Goal: Answer question/provide support

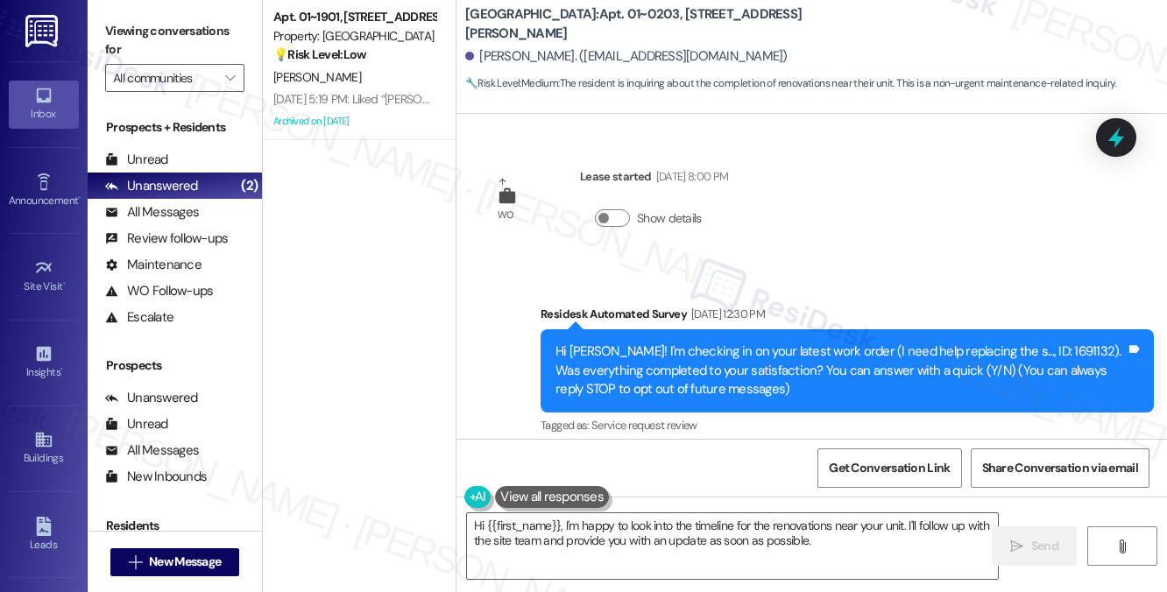
scroll to position [26152, 0]
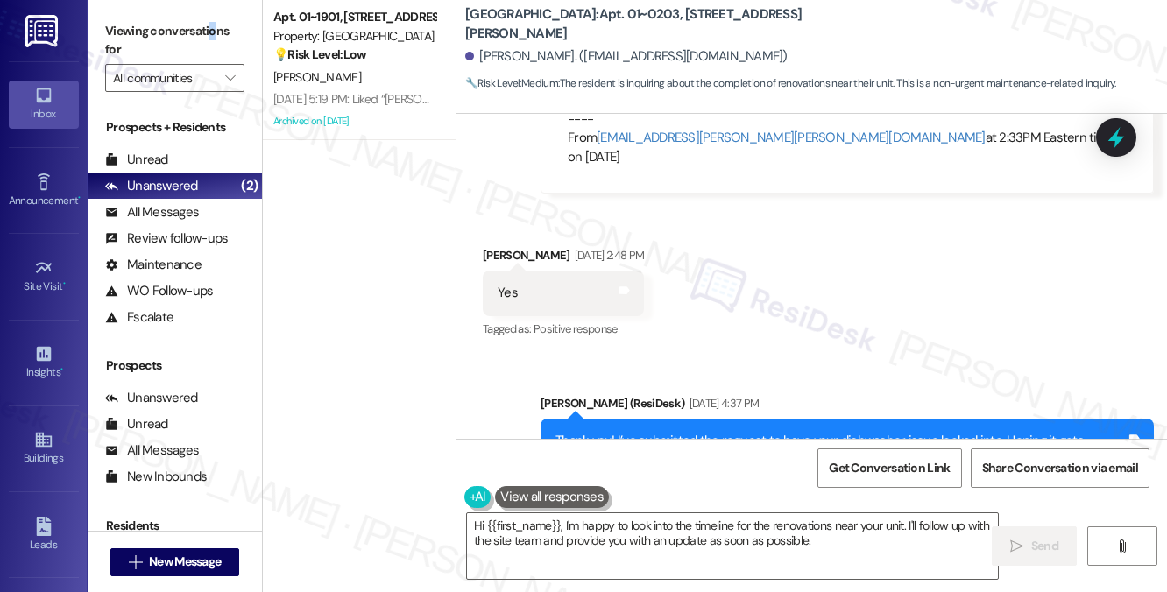
click at [211, 33] on label "Viewing conversations for" at bounding box center [174, 41] width 139 height 46
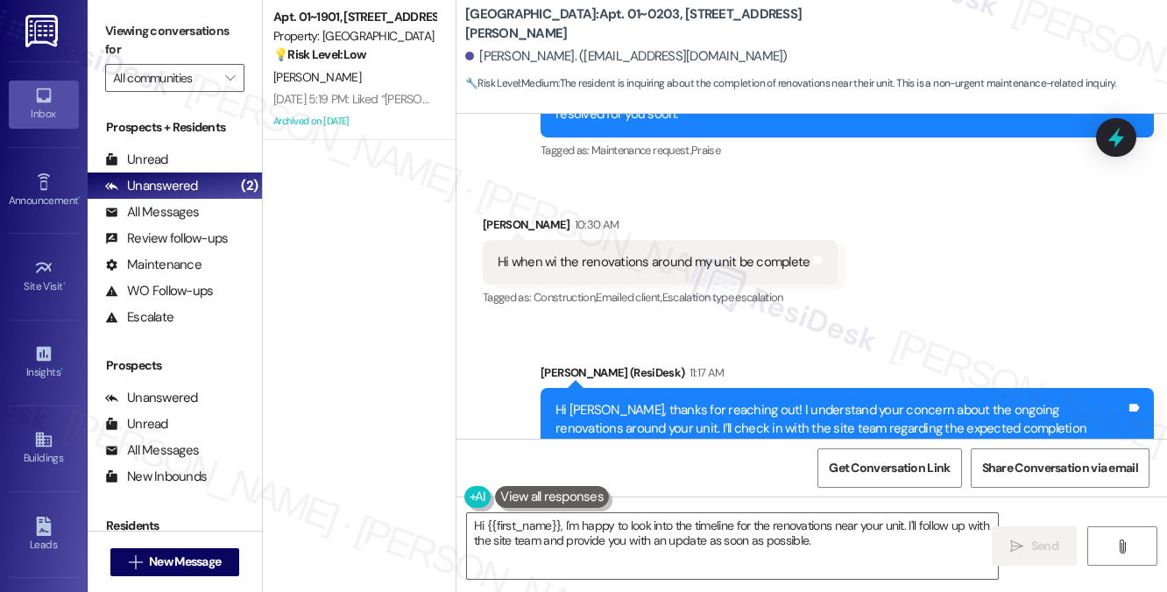
click at [775, 401] on div "Hi [PERSON_NAME], thanks for reaching out! I understand your concern about the …" at bounding box center [841, 429] width 571 height 56
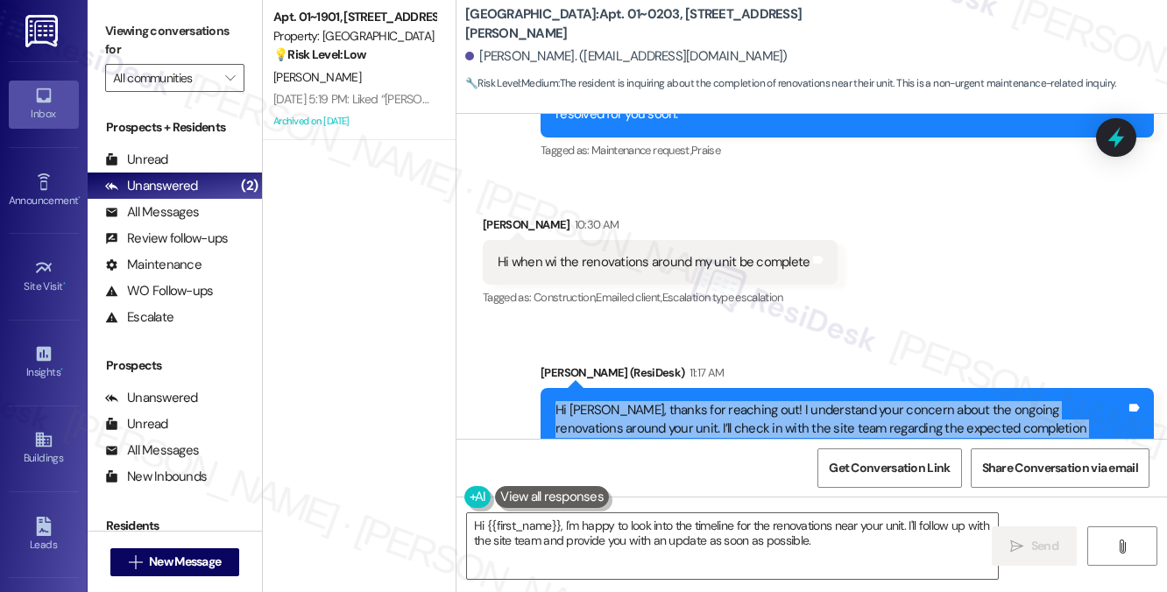
click at [775, 401] on div "Hi [PERSON_NAME], thanks for reaching out! I understand your concern about the …" at bounding box center [841, 429] width 571 height 56
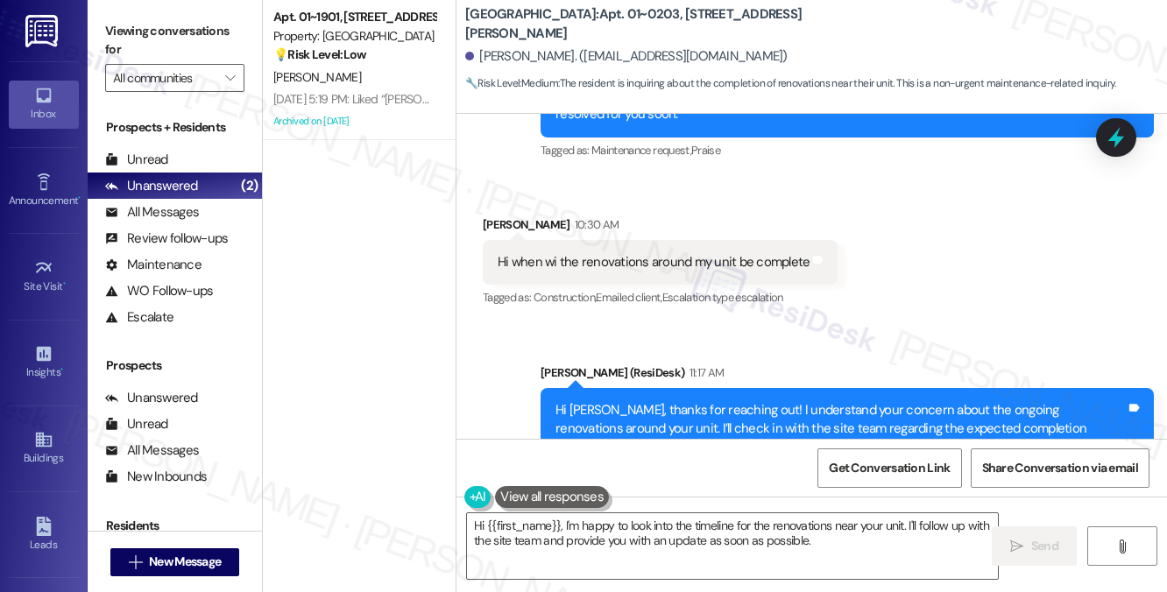
click at [807, 401] on div "Hi [PERSON_NAME], thanks for reaching out! I understand your concern about the …" at bounding box center [841, 429] width 571 height 56
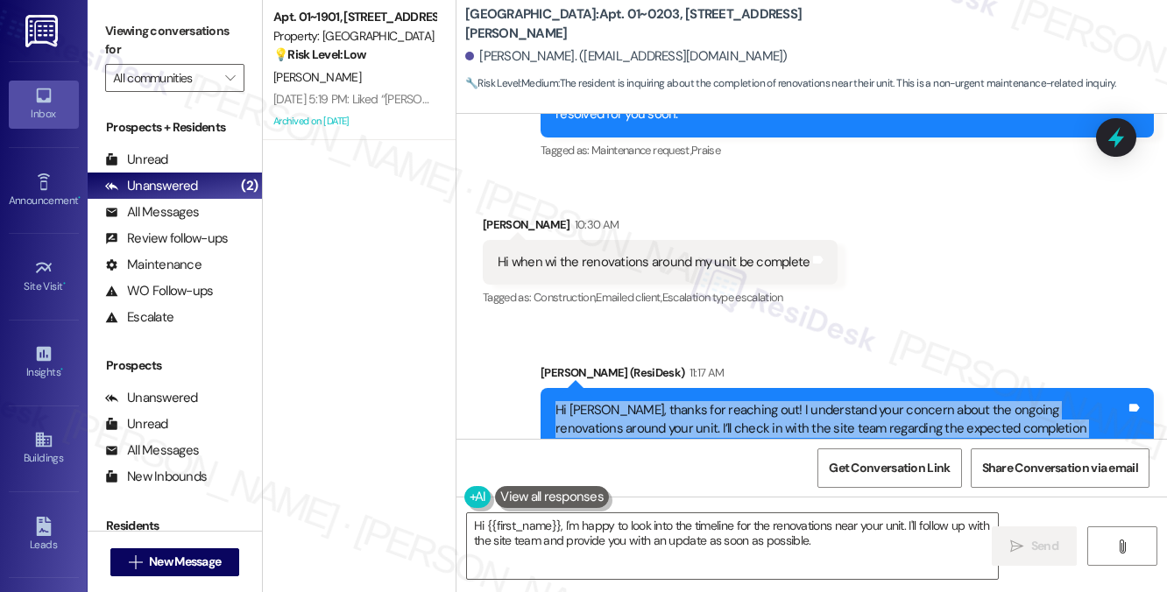
click at [807, 401] on div "Hi [PERSON_NAME], thanks for reaching out! I understand your concern about the …" at bounding box center [841, 429] width 571 height 56
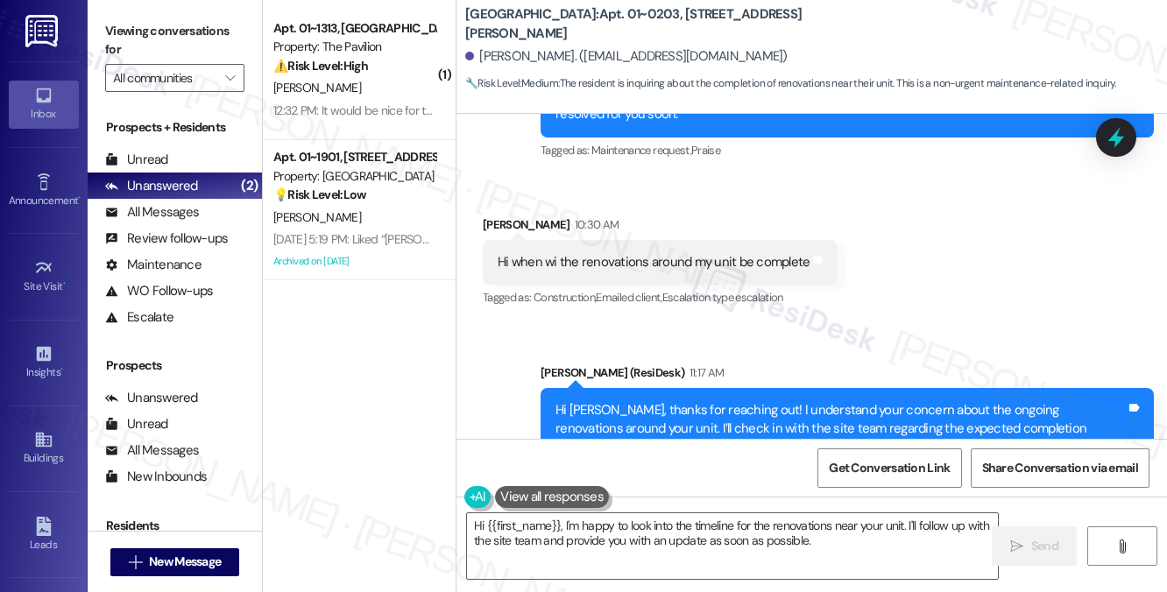
scroll to position [26620, 0]
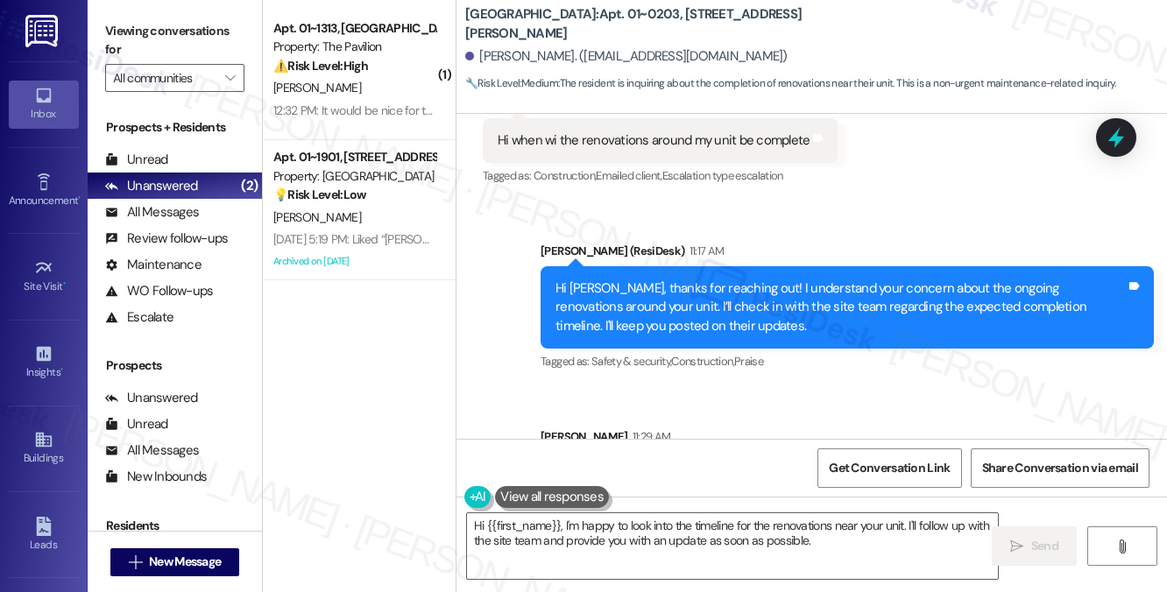
click at [763, 465] on div "Hi [PERSON_NAME], according to the team, they just started on 303 [DATE], and e…" at bounding box center [841, 493] width 571 height 56
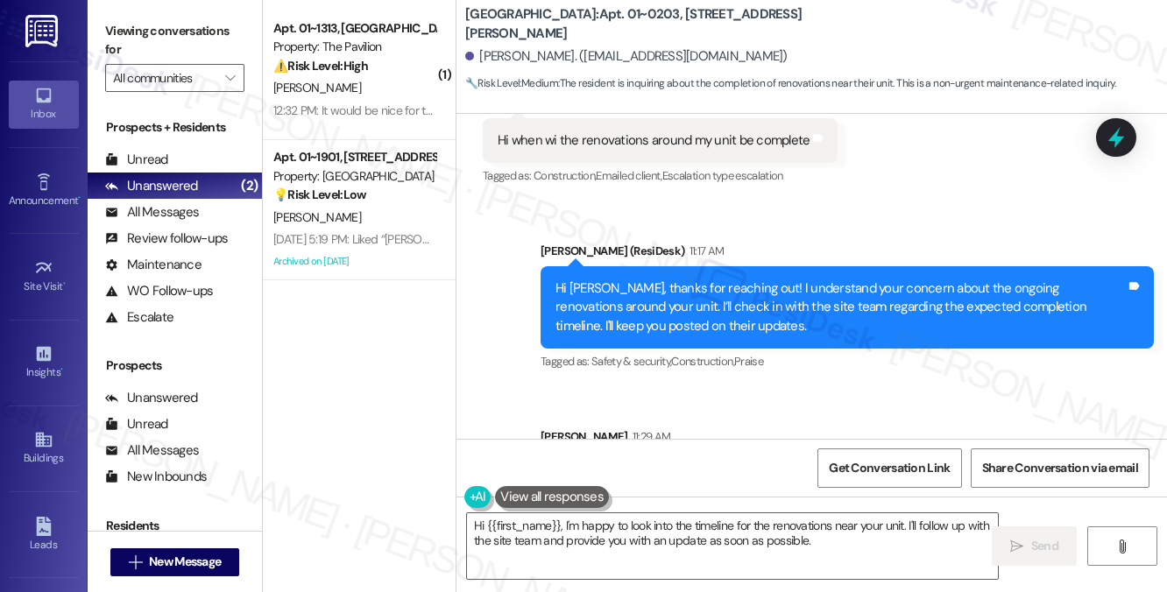
click at [763, 465] on div "Hi [PERSON_NAME], according to the team, they just started on 303 [DATE], and e…" at bounding box center [841, 493] width 571 height 56
click at [729, 465] on div "Hi [PERSON_NAME], according to the team, they just started on 303 [DATE], and e…" at bounding box center [841, 493] width 571 height 56
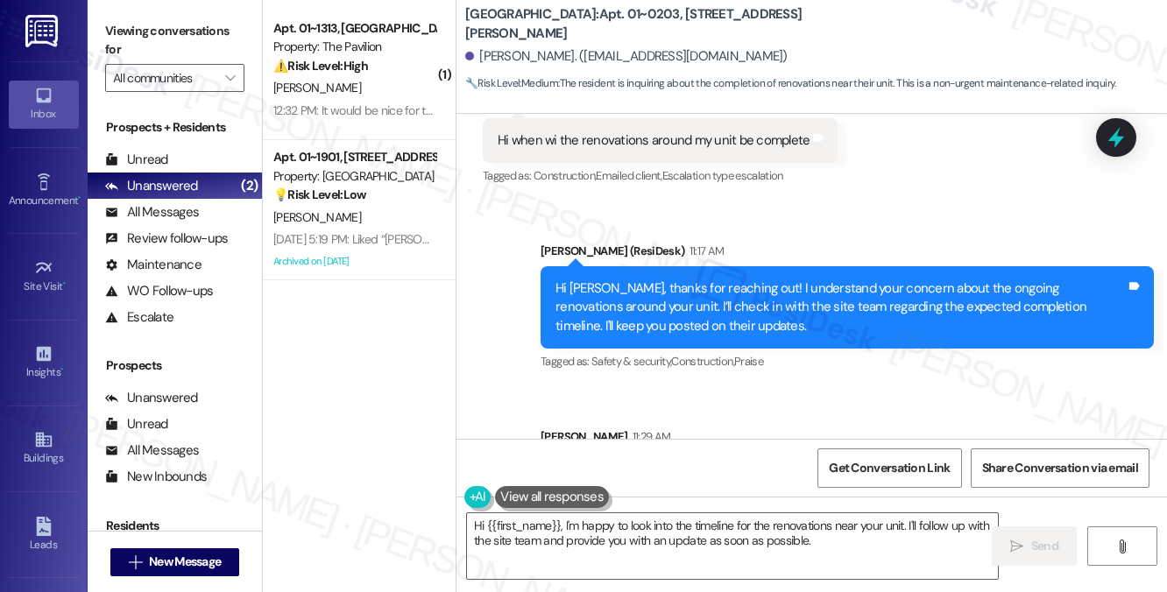
click at [810, 465] on div "Hi [PERSON_NAME], according to the team, they just started on 303 [DATE], and e…" at bounding box center [841, 493] width 571 height 56
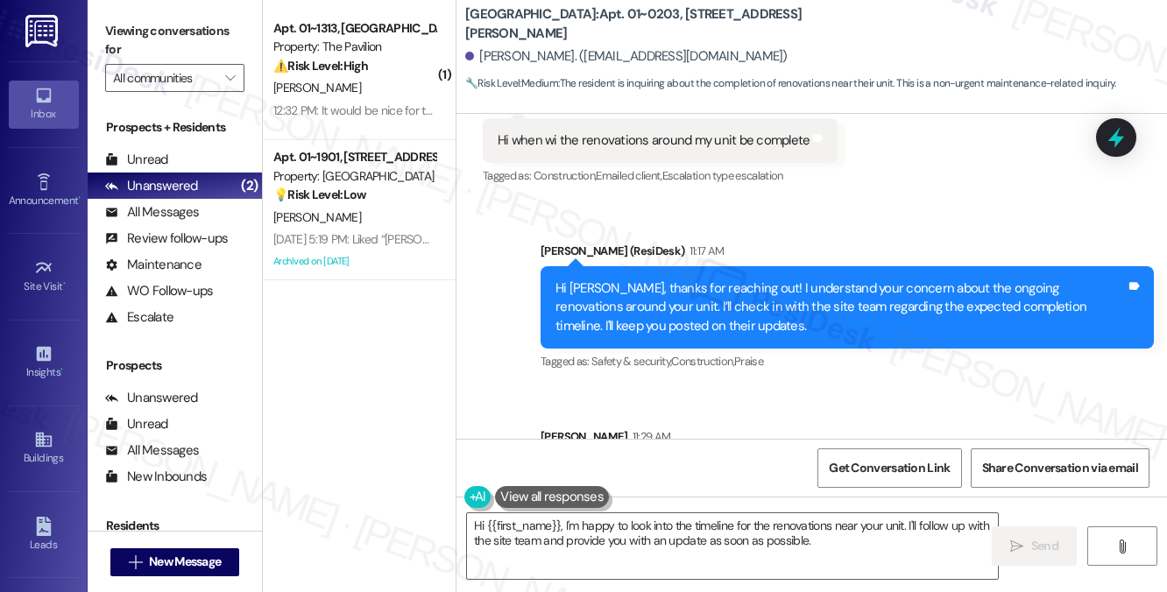
click at [894, 465] on div "Hi [PERSON_NAME], according to the team, they just started on 303 [DATE], and e…" at bounding box center [841, 493] width 571 height 56
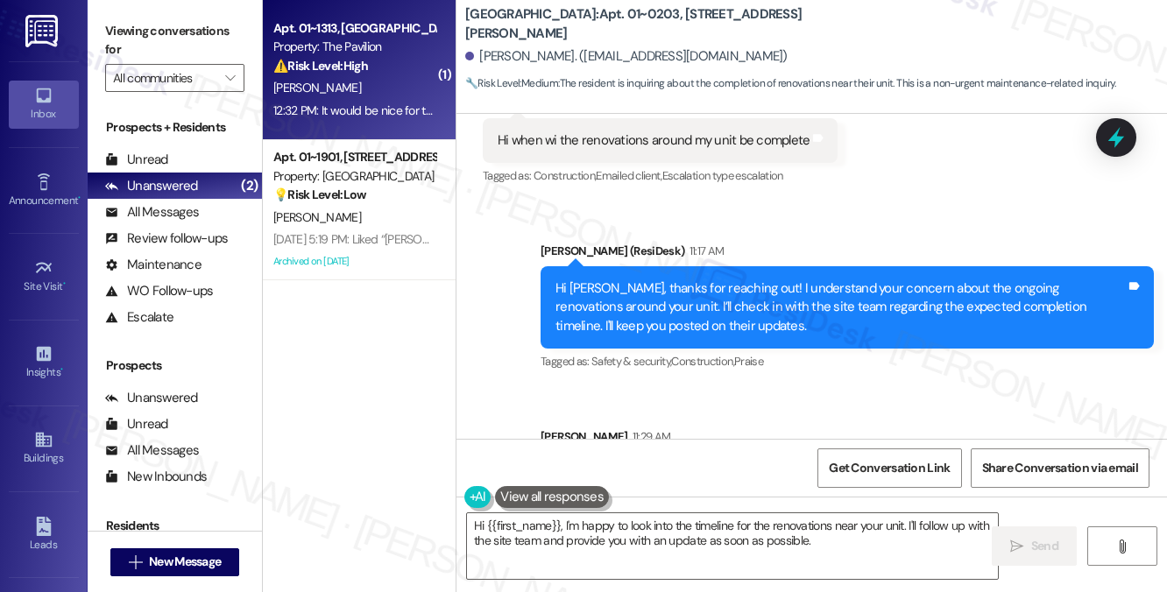
click at [338, 110] on div "12:32 PM: It would be nice for the plumbing in my apartment to be working when …" at bounding box center [570, 111] width 595 height 16
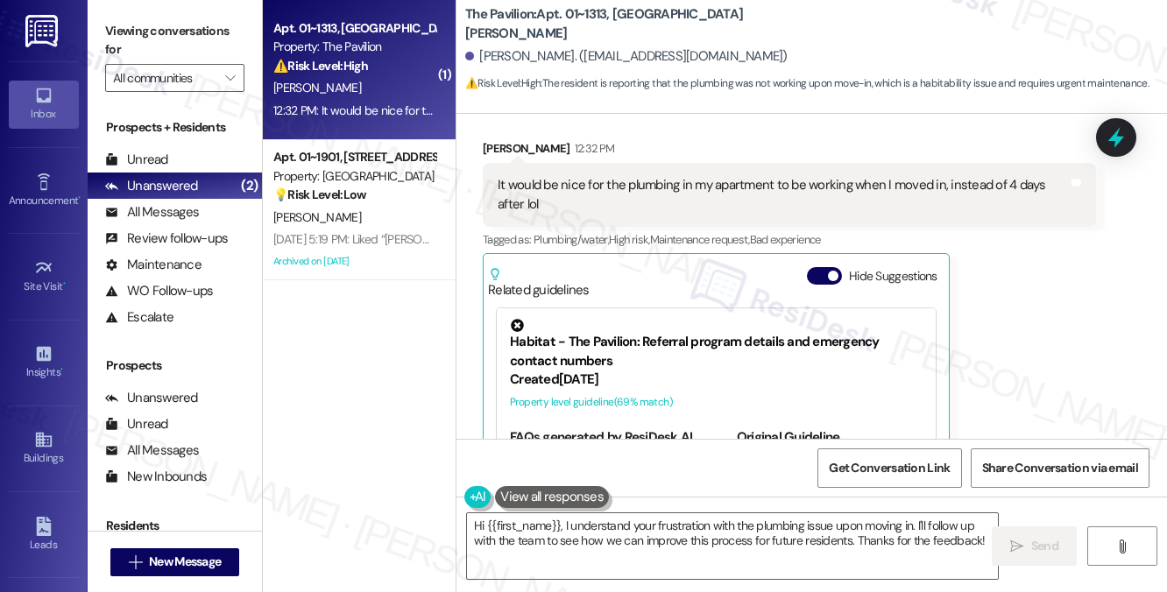
scroll to position [170, 0]
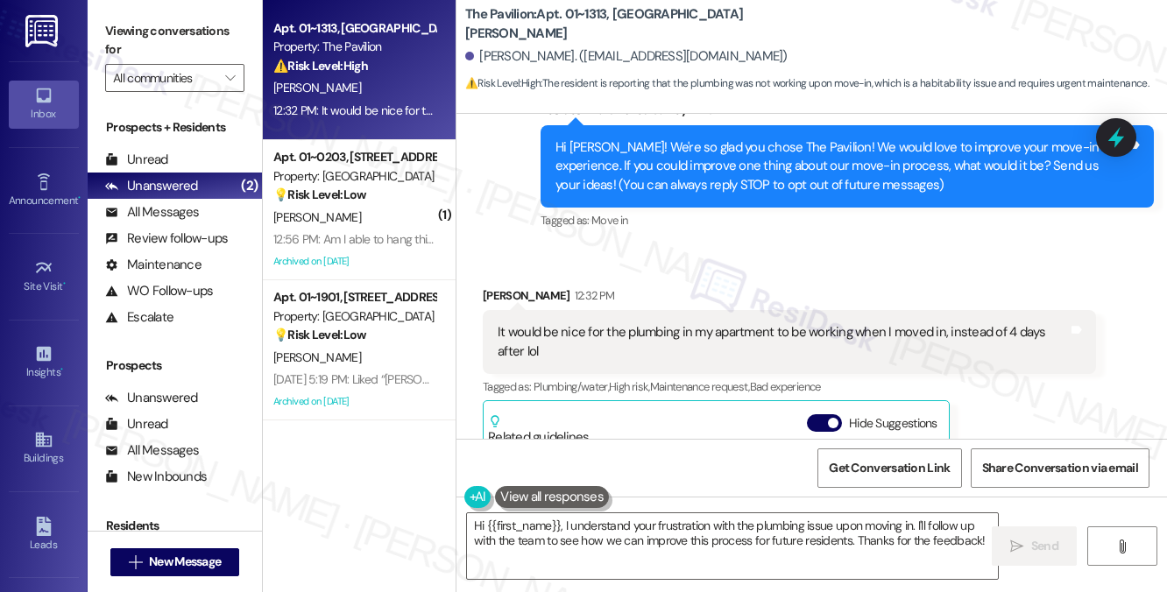
click at [605, 333] on div "It would be nice for the plumbing in my apartment to be working when I moved in…" at bounding box center [783, 342] width 571 height 38
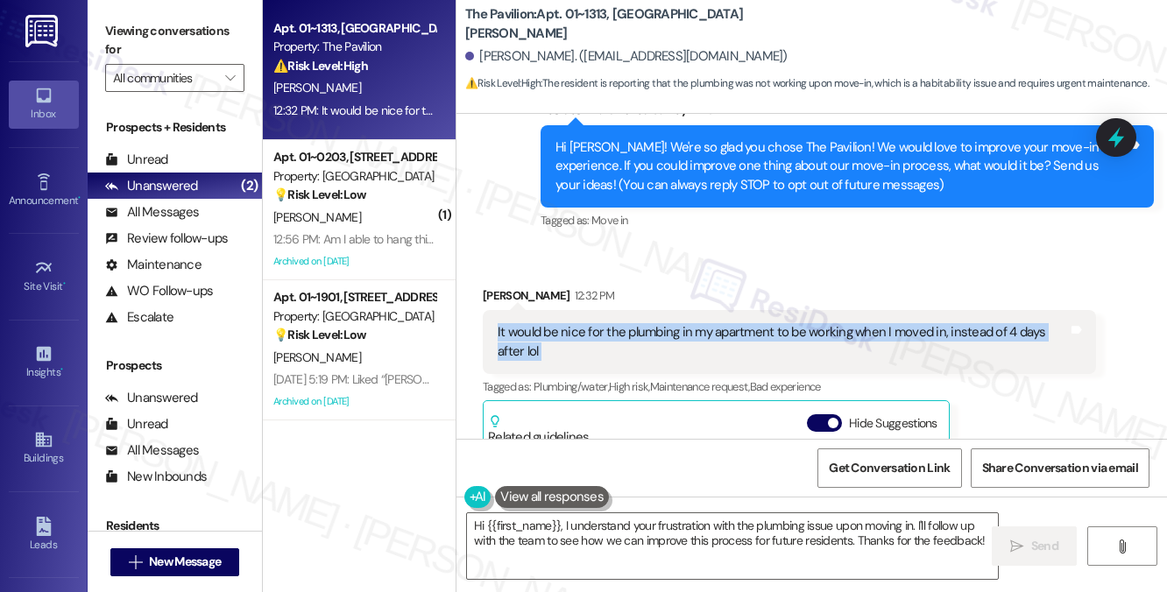
click at [605, 333] on div "It would be nice for the plumbing in my apartment to be working when I moved in…" at bounding box center [783, 342] width 571 height 38
click at [776, 350] on div "It would be nice for the plumbing in my apartment to be working when I moved in…" at bounding box center [783, 342] width 571 height 38
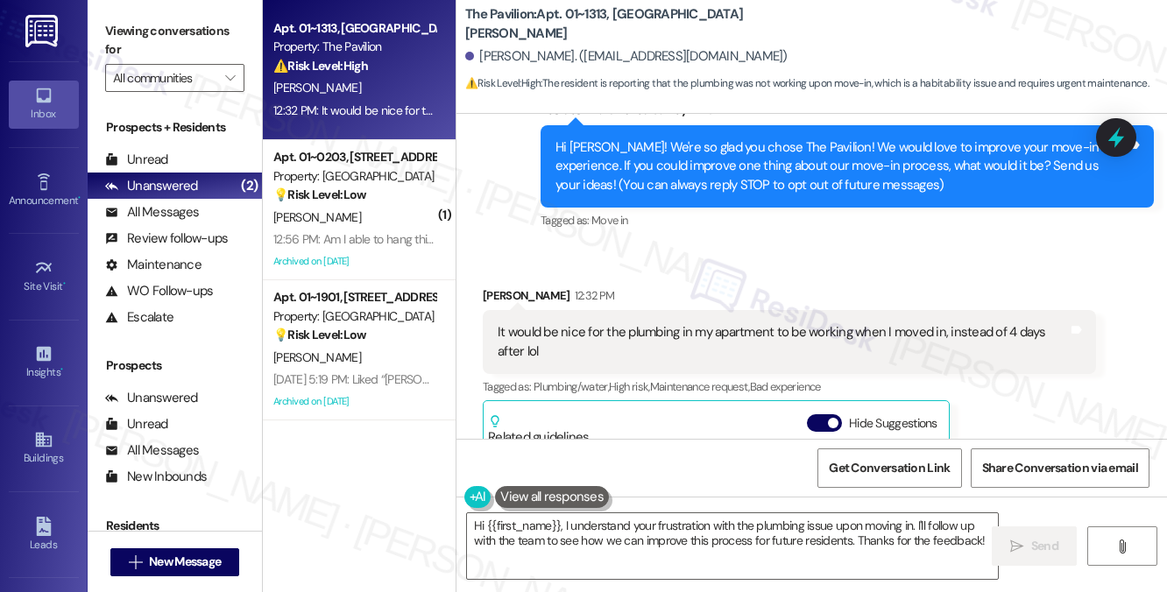
click at [776, 350] on div "It would be nice for the plumbing in my apartment to be working when I moved in…" at bounding box center [783, 342] width 571 height 38
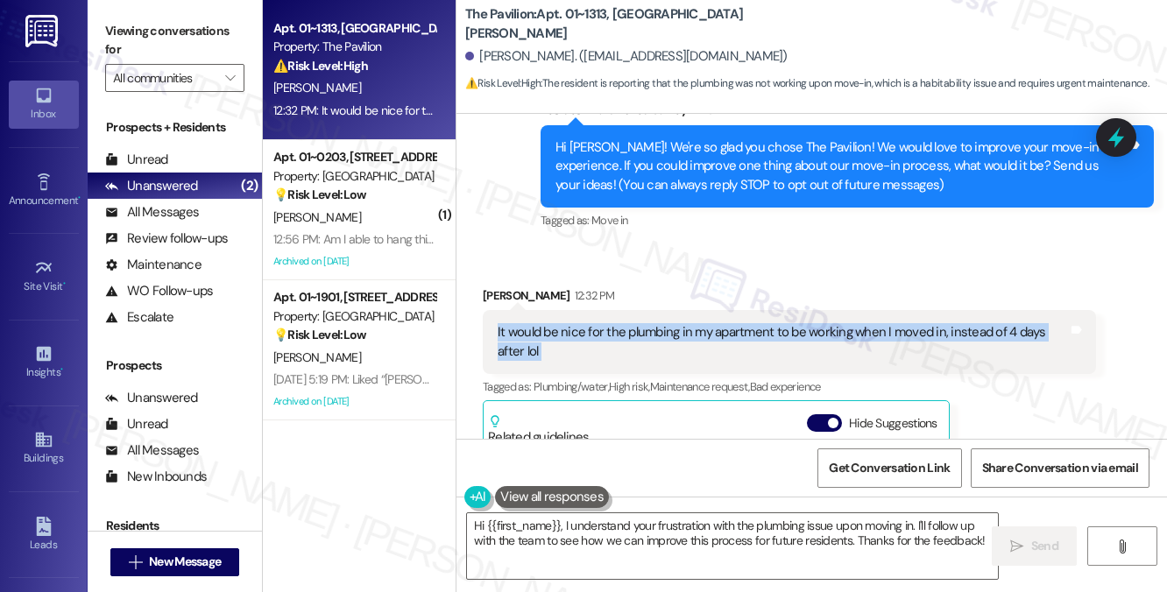
click at [776, 350] on div "It would be nice for the plumbing in my apartment to be working when I moved in…" at bounding box center [783, 342] width 571 height 38
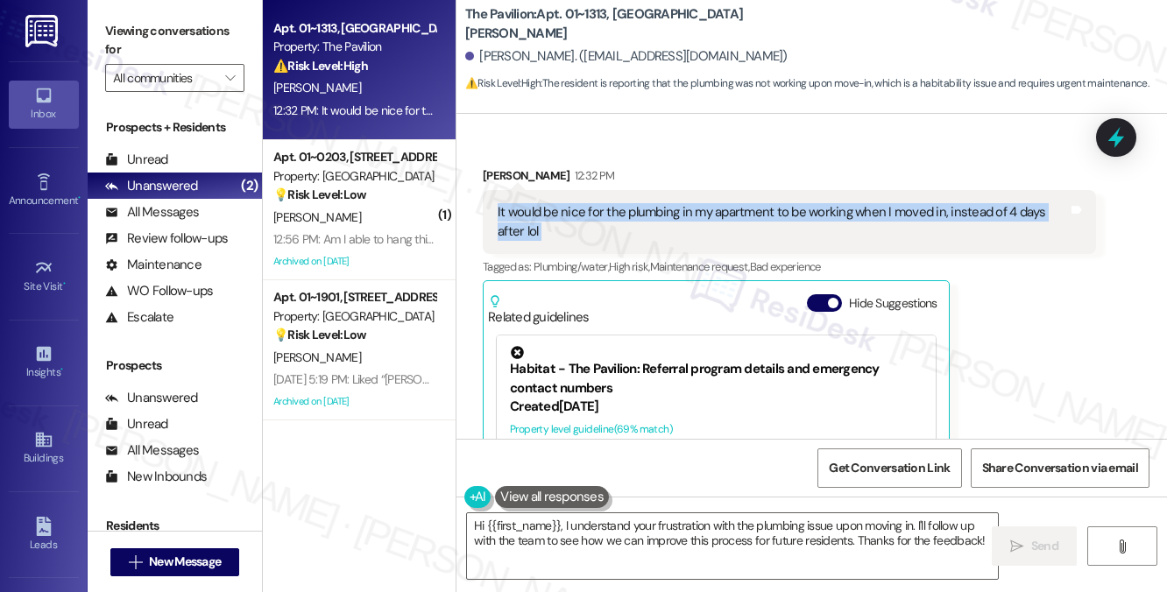
scroll to position [171, 0]
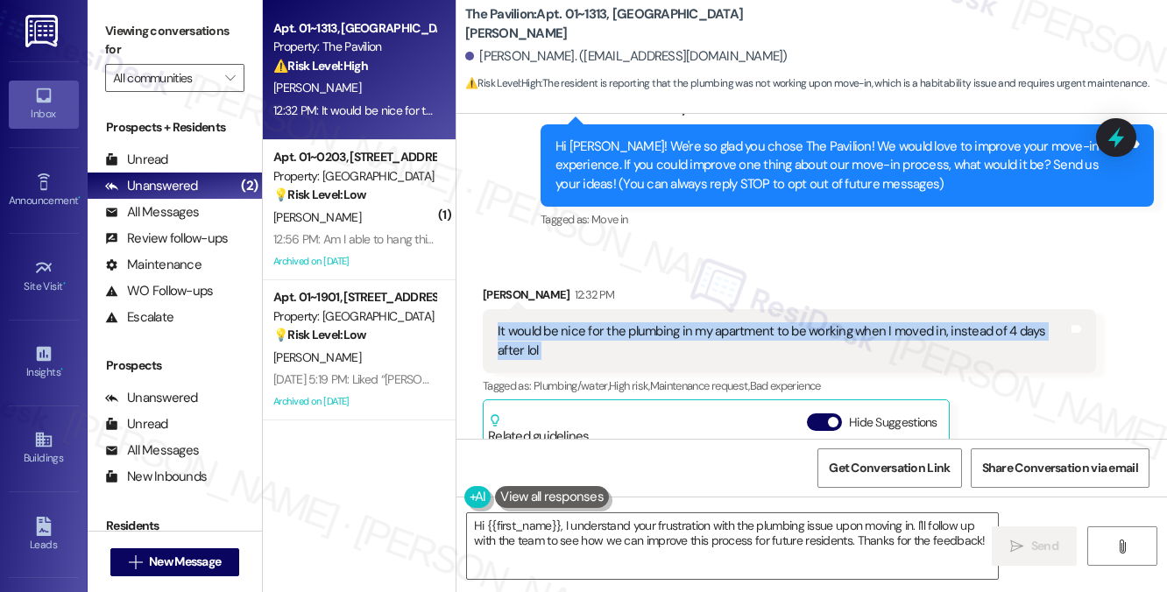
click at [640, 330] on div "It would be nice for the plumbing in my apartment to be working when I moved in…" at bounding box center [783, 342] width 571 height 38
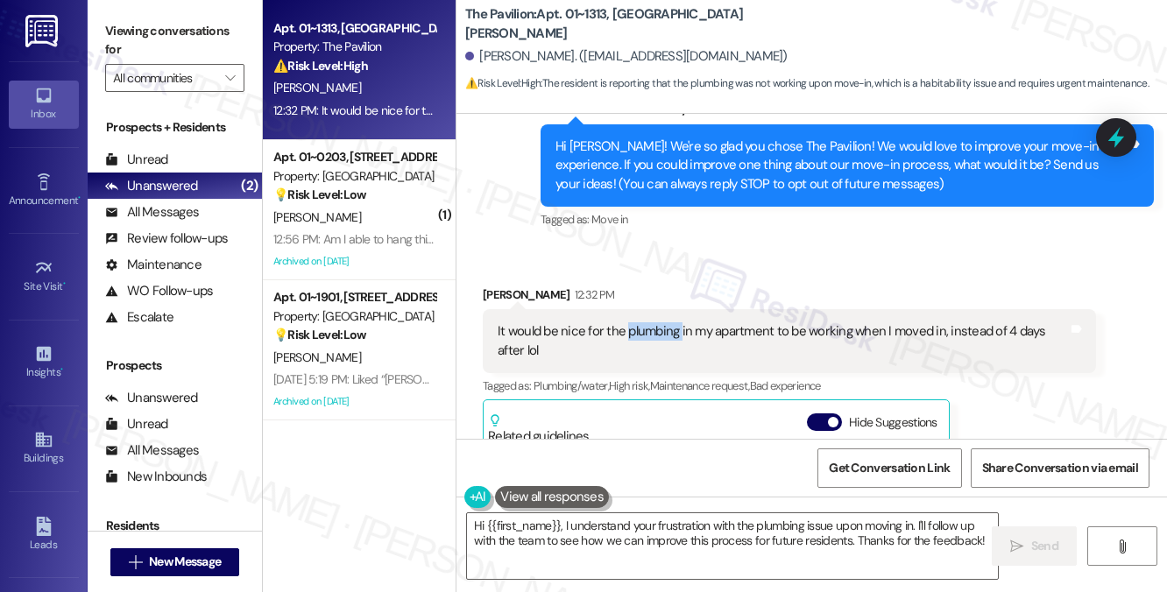
click at [640, 330] on div "It would be nice for the plumbing in my apartment to be working when I moved in…" at bounding box center [783, 342] width 571 height 38
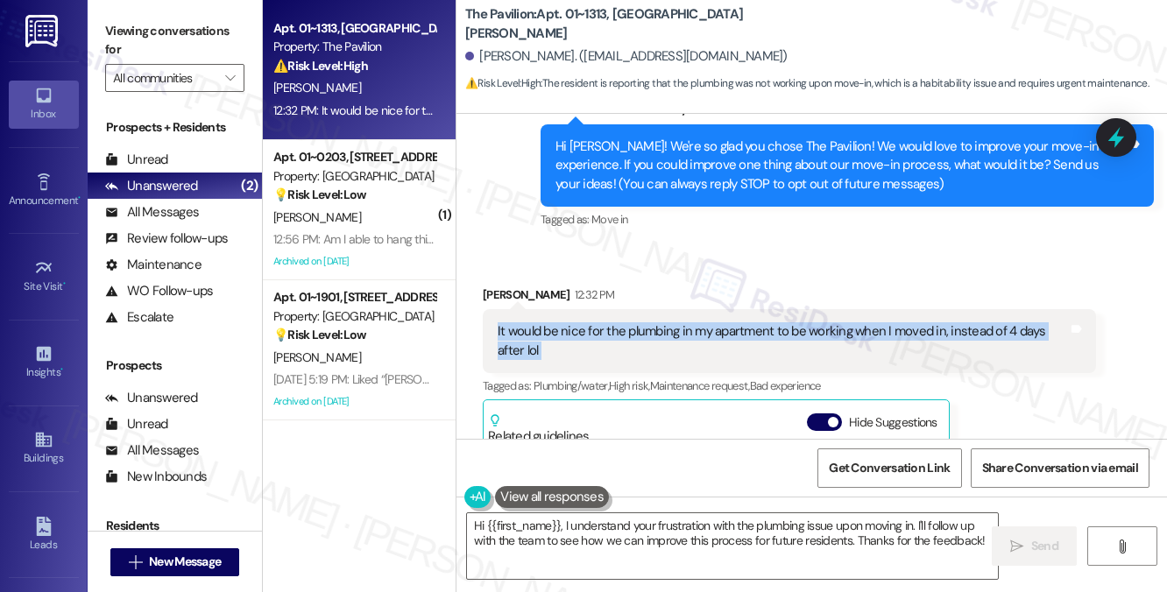
click at [640, 330] on div "It would be nice for the plumbing in my apartment to be working when I moved in…" at bounding box center [783, 342] width 571 height 38
click at [729, 341] on div "It would be nice for the plumbing in my apartment to be working when I moved in…" at bounding box center [783, 342] width 571 height 38
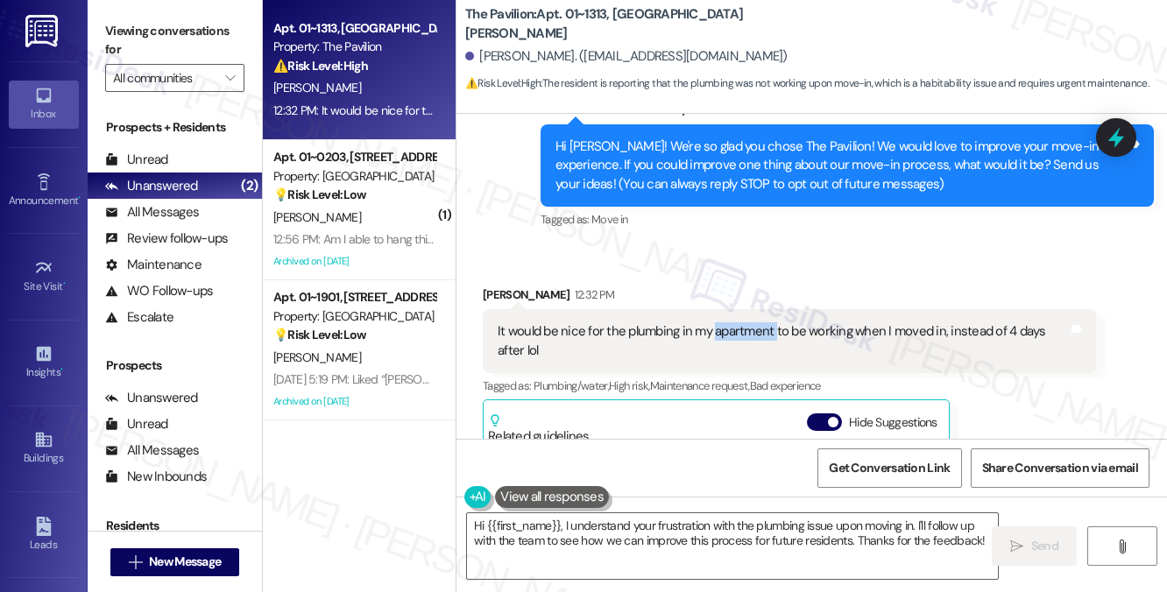
click at [729, 341] on div "It would be nice for the plumbing in my apartment to be working when I moved in…" at bounding box center [783, 342] width 571 height 38
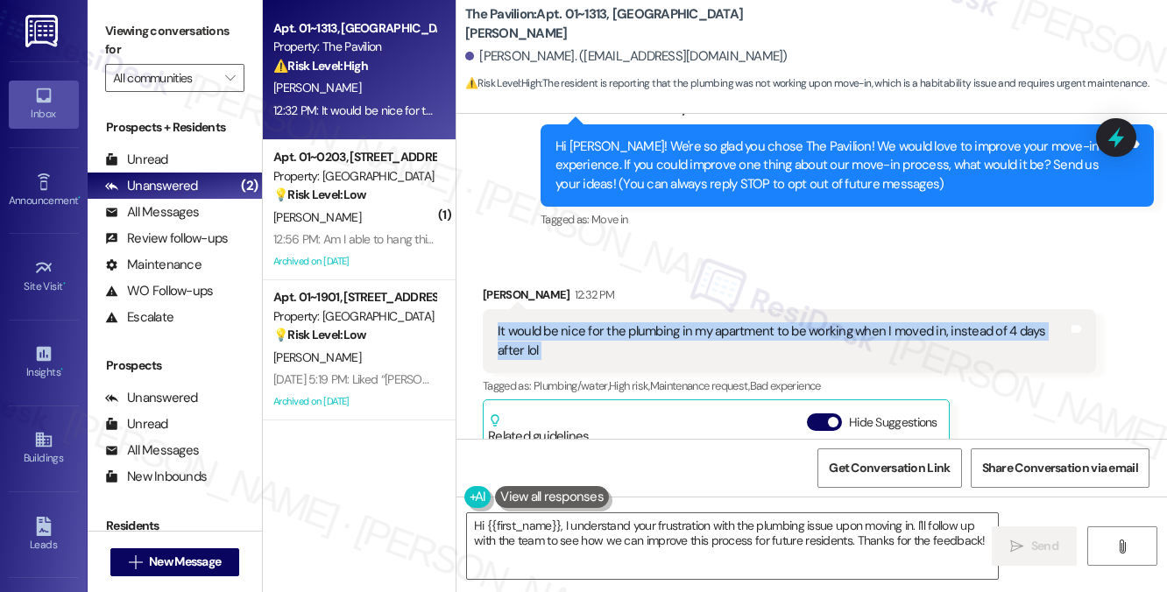
click at [729, 341] on div "It would be nice for the plumbing in my apartment to be working when I moved in…" at bounding box center [783, 342] width 571 height 38
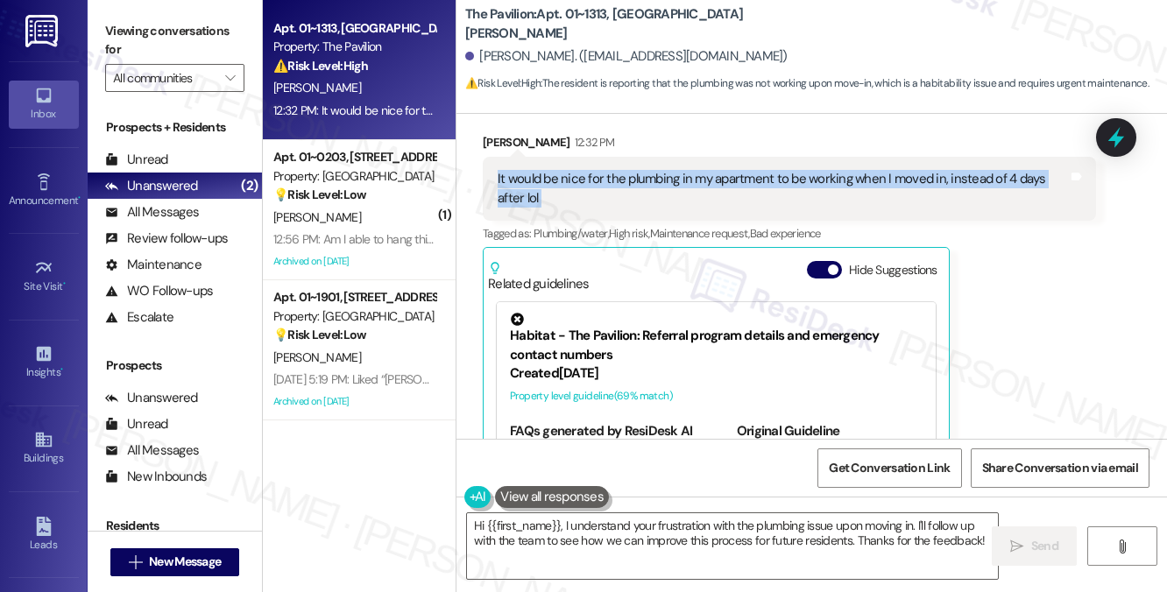
scroll to position [434, 0]
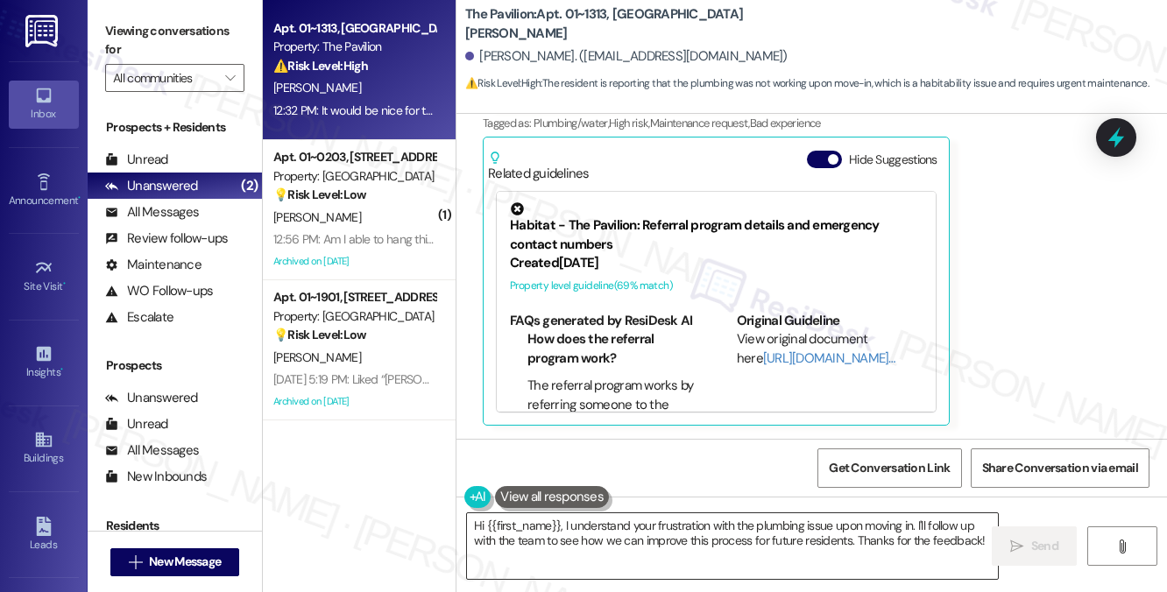
click at [592, 536] on textarea "Hi {{first_name}}, I understand your frustration with the plumbing issue upon m…" at bounding box center [732, 547] width 531 height 66
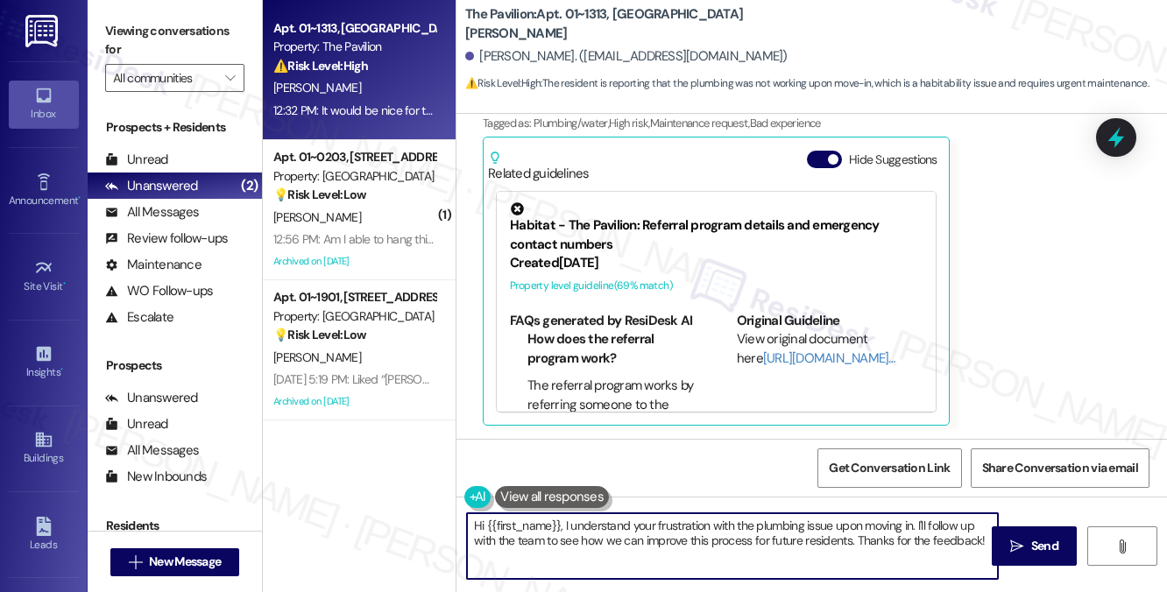
click at [592, 536] on textarea "Hi {{first_name}}, I understand your frustration with the plumbing issue upon m…" at bounding box center [732, 547] width 531 height 66
click at [693, 521] on textarea "Hi {{first_name}}, I understand your frustration with the plumbing issue upon m…" at bounding box center [732, 547] width 531 height 66
click at [690, 533] on textarea "Hi {{first_name}}, I understand your concern with the plumbing issue upon movin…" at bounding box center [732, 547] width 531 height 66
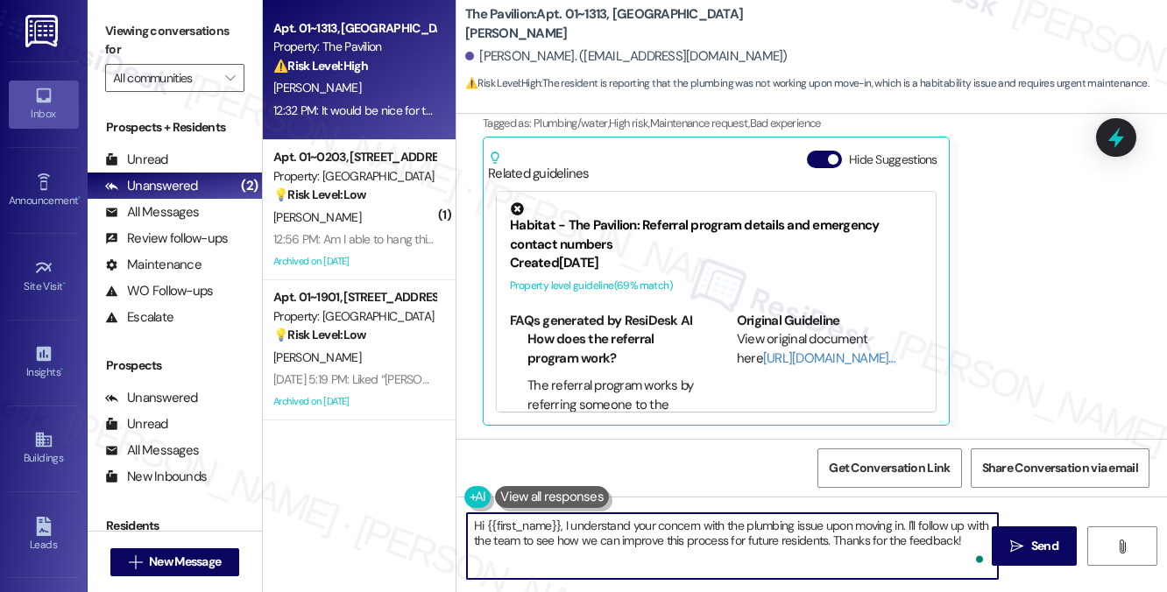
click at [690, 533] on textarea "Hi {{first_name}}, I understand your concern with the plumbing issue upon movin…" at bounding box center [732, 547] width 531 height 66
click at [884, 530] on textarea "Hi {{first_name}}, I understand your concern with the plumbing issue upon movin…" at bounding box center [732, 547] width 531 height 66
click at [964, 535] on textarea "Hi {{first_name}}, I understand your concern with the plumbing issue upon movin…" at bounding box center [732, 547] width 531 height 66
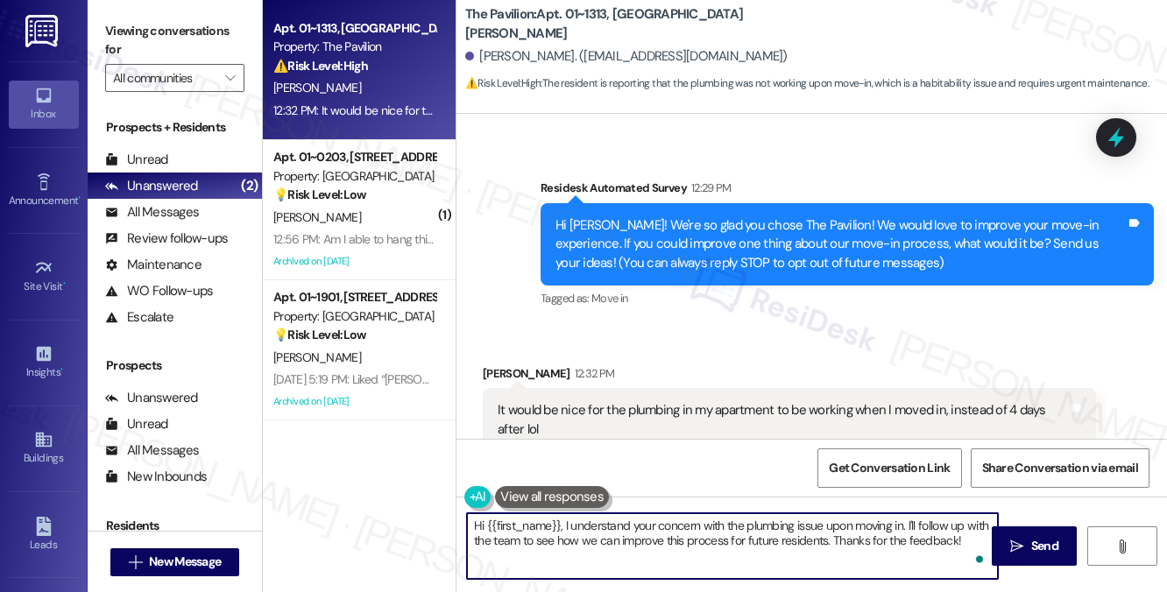
scroll to position [0, 0]
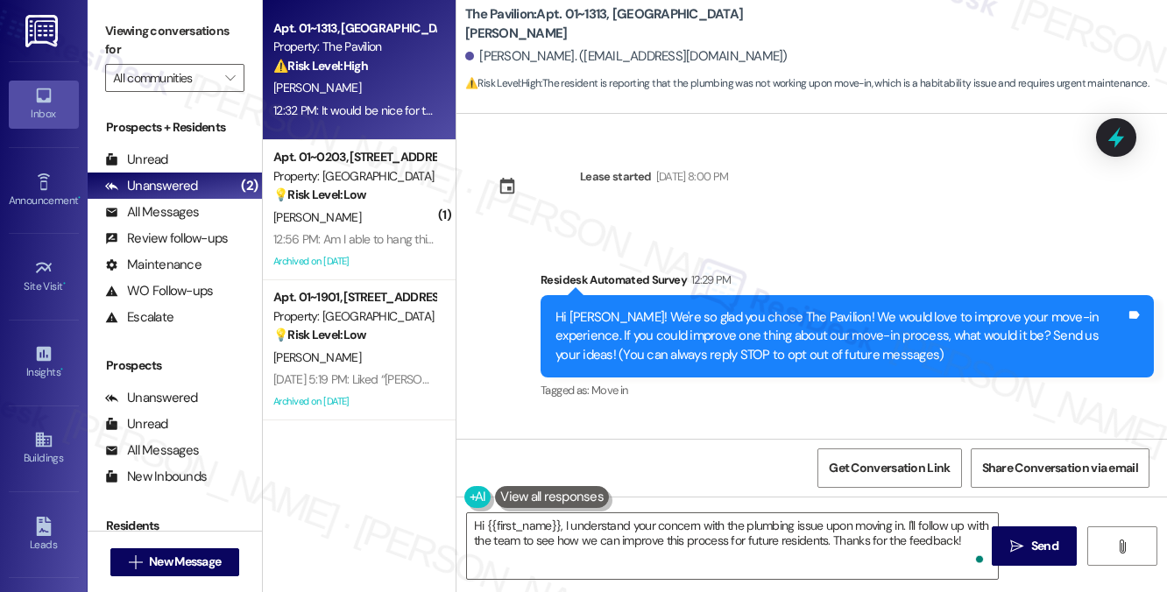
click at [736, 317] on div "Hi [PERSON_NAME]! We're so glad you chose The Pavilion! We would love to improv…" at bounding box center [841, 337] width 571 height 56
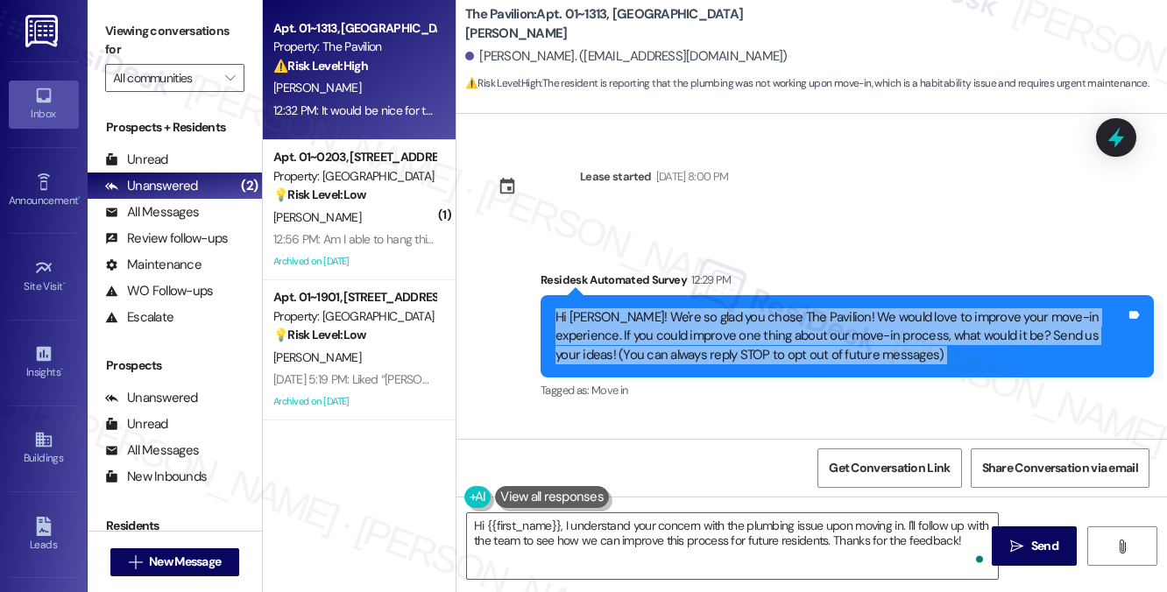
click at [736, 317] on div "Hi [PERSON_NAME]! We're so glad you chose The Pavilion! We would love to improv…" at bounding box center [841, 337] width 571 height 56
click at [702, 335] on div "Hi [PERSON_NAME]! We're so glad you chose The Pavilion! We would love to improv…" at bounding box center [841, 337] width 571 height 56
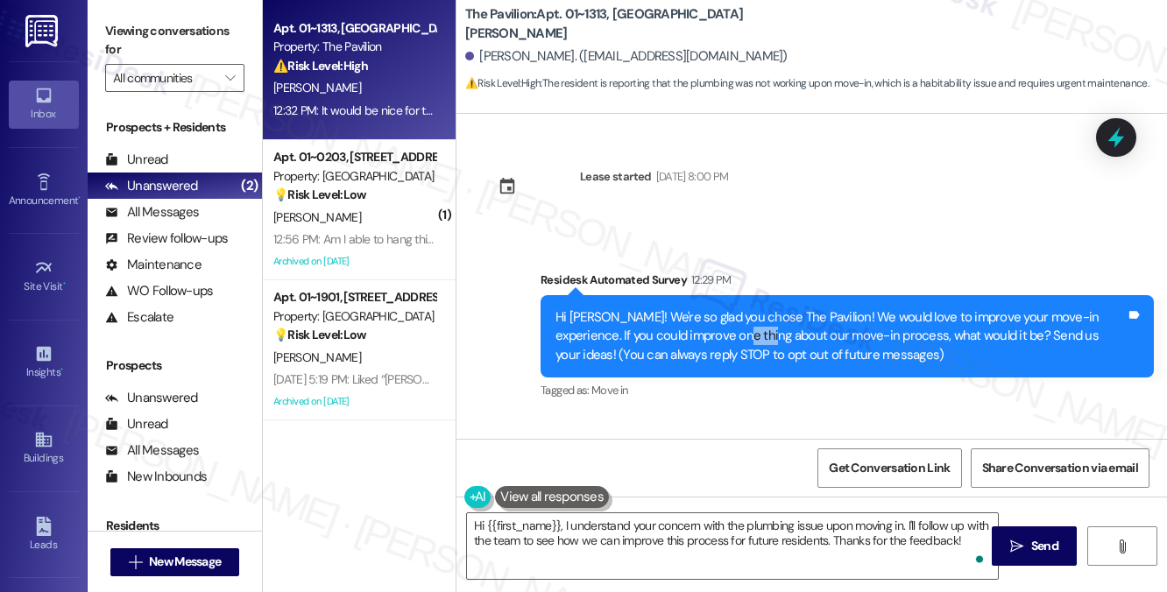
click at [702, 335] on div "Hi [PERSON_NAME]! We're so glad you chose The Pavilion! We would love to improv…" at bounding box center [841, 337] width 571 height 56
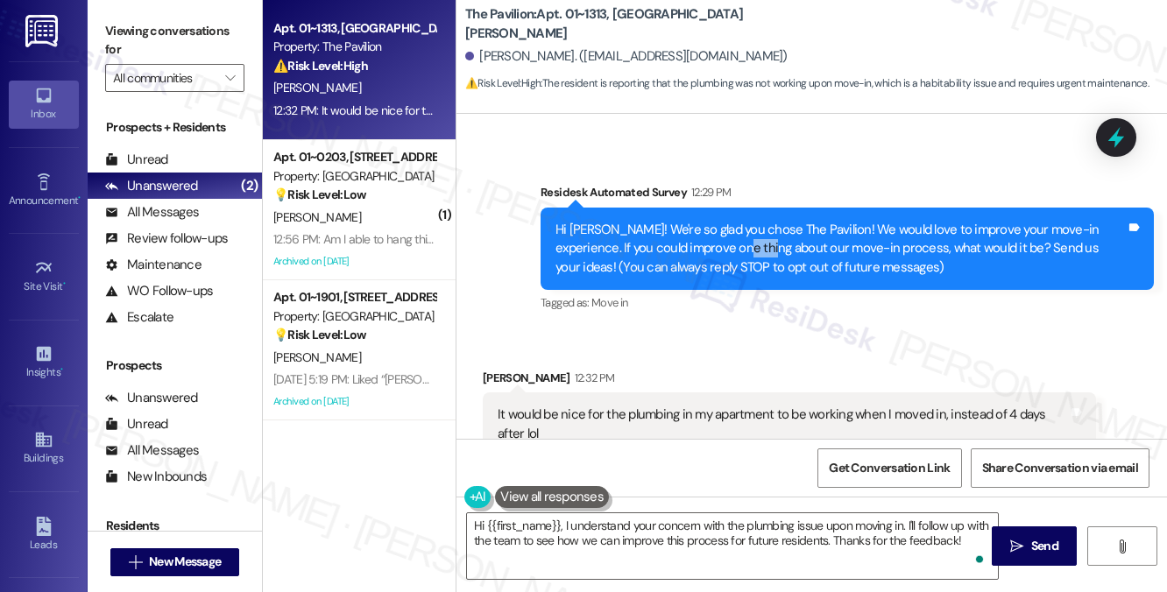
scroll to position [175, 0]
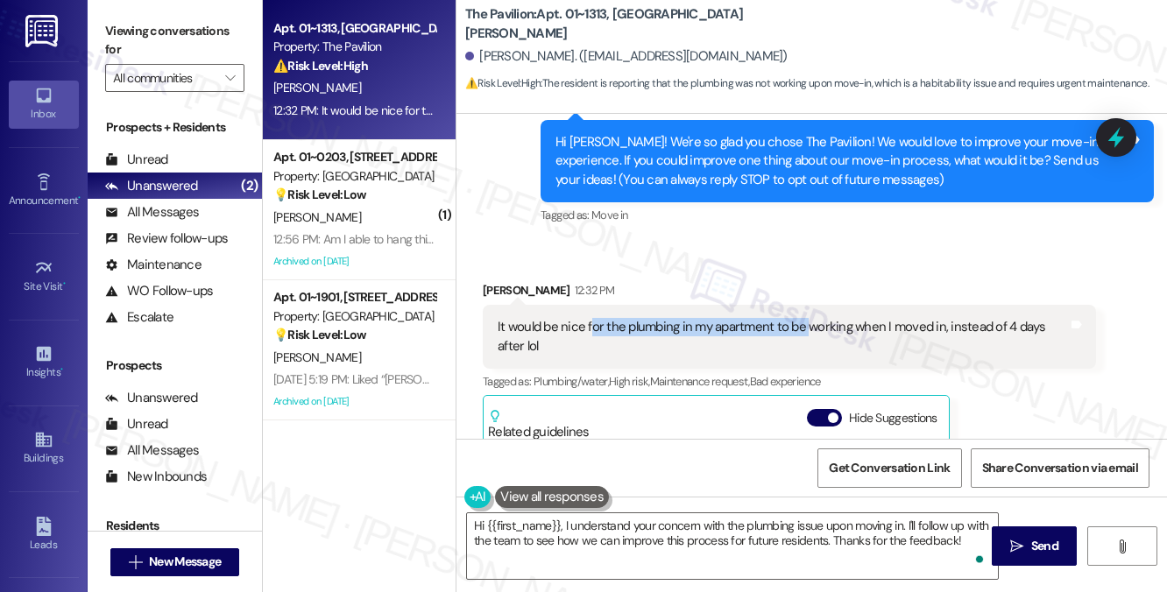
drag, startPoint x: 591, startPoint y: 332, endPoint x: 807, endPoint y: 332, distance: 216.5
click at [807, 332] on div "It would be nice for the plumbing in my apartment to be working when I moved in…" at bounding box center [783, 337] width 571 height 38
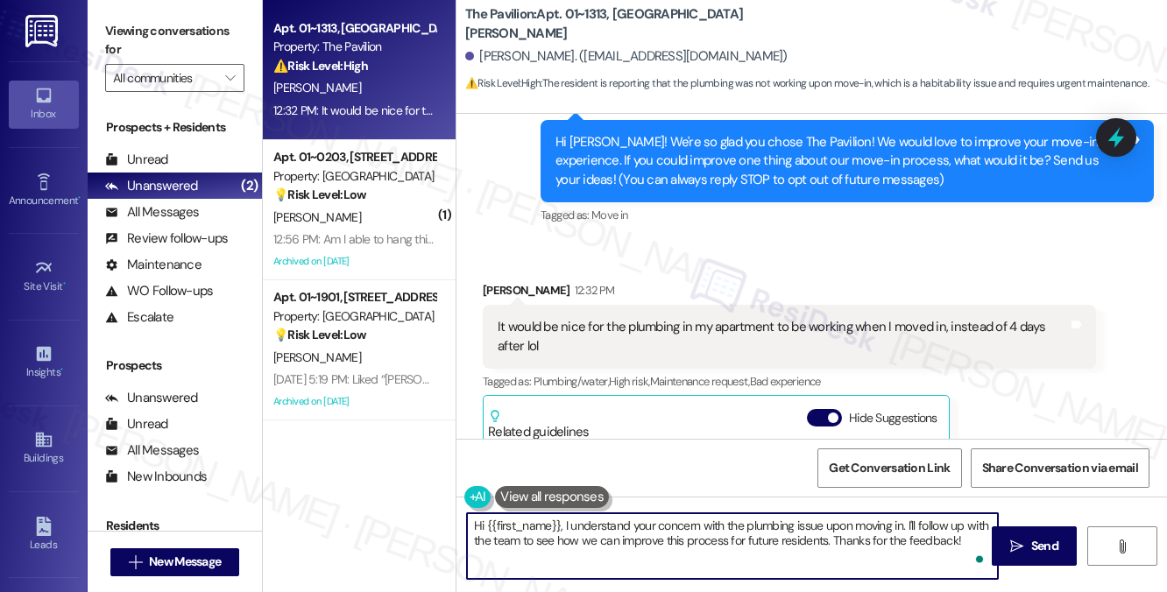
click at [585, 525] on textarea "Hi {{first_name}}, I understand your concern with the plumbing issue upon movin…" at bounding box center [732, 547] width 531 height 66
click at [887, 528] on textarea "Hi {{first_name}}, I understand your concern with the plumbing issue upon movin…" at bounding box center [732, 547] width 531 height 66
click at [610, 539] on textarea "Hi {{first_name}}, I understand your concern with the plumbing issue upon movin…" at bounding box center [732, 547] width 531 height 66
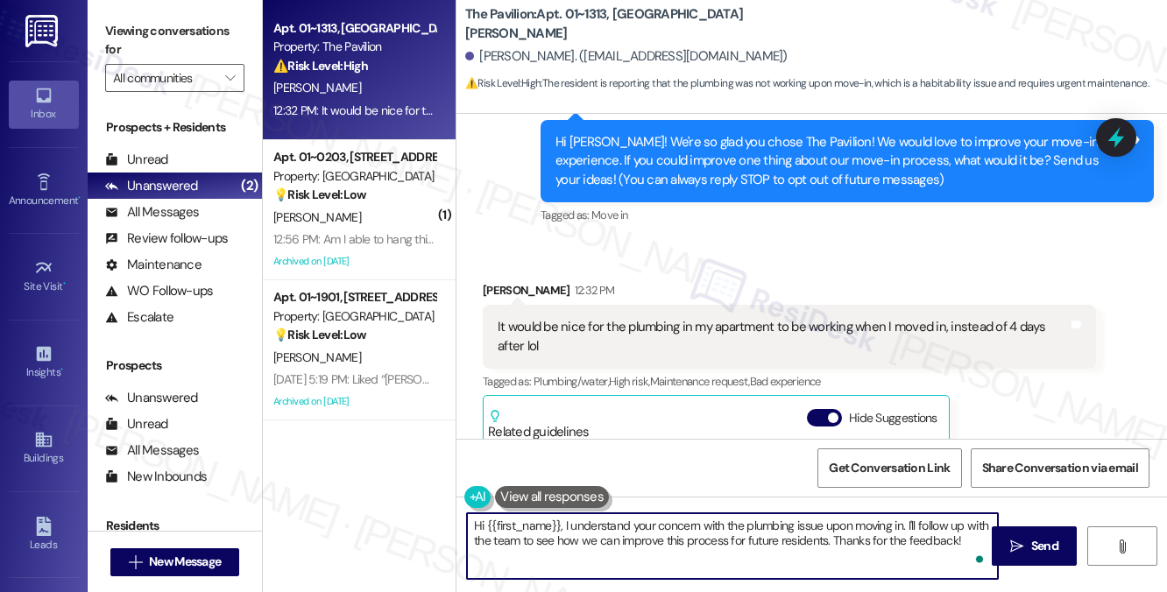
click at [610, 539] on textarea "Hi {{first_name}}, I understand your concern with the plumbing issue upon movin…" at bounding box center [732, 547] width 531 height 66
click at [740, 535] on textarea "Hi {{first_name}}, I understand your concern with the plumbing issue upon movin…" at bounding box center [732, 547] width 531 height 66
drag, startPoint x: 919, startPoint y: 522, endPoint x: 990, endPoint y: 518, distance: 71.1
click at [990, 518] on textarea "Hi {{first_name}}, I understand your concern with the plumbing issue upon movin…" at bounding box center [732, 547] width 531 height 66
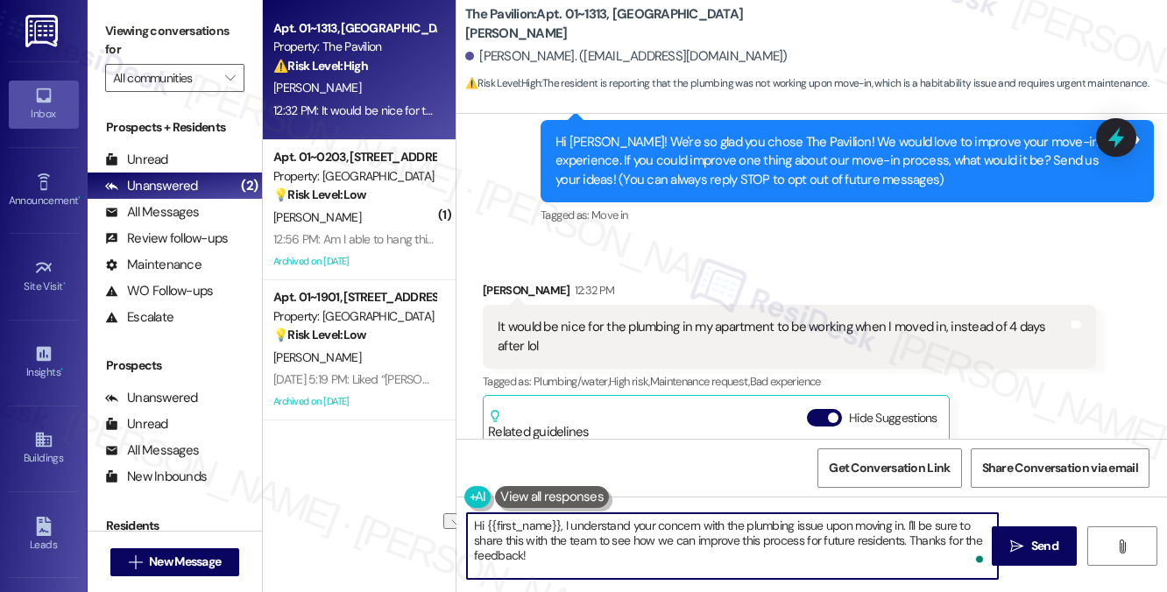
drag, startPoint x: 596, startPoint y: 539, endPoint x: 782, endPoint y: 548, distance: 186.0
click at [782, 548] on textarea "Hi {{first_name}}, I understand your concern with the plumbing issue upon movin…" at bounding box center [732, 547] width 531 height 66
click at [817, 545] on textarea "Hi {{first_name}}, I understand your concern with the plumbing issue upon movin…" at bounding box center [732, 547] width 531 height 66
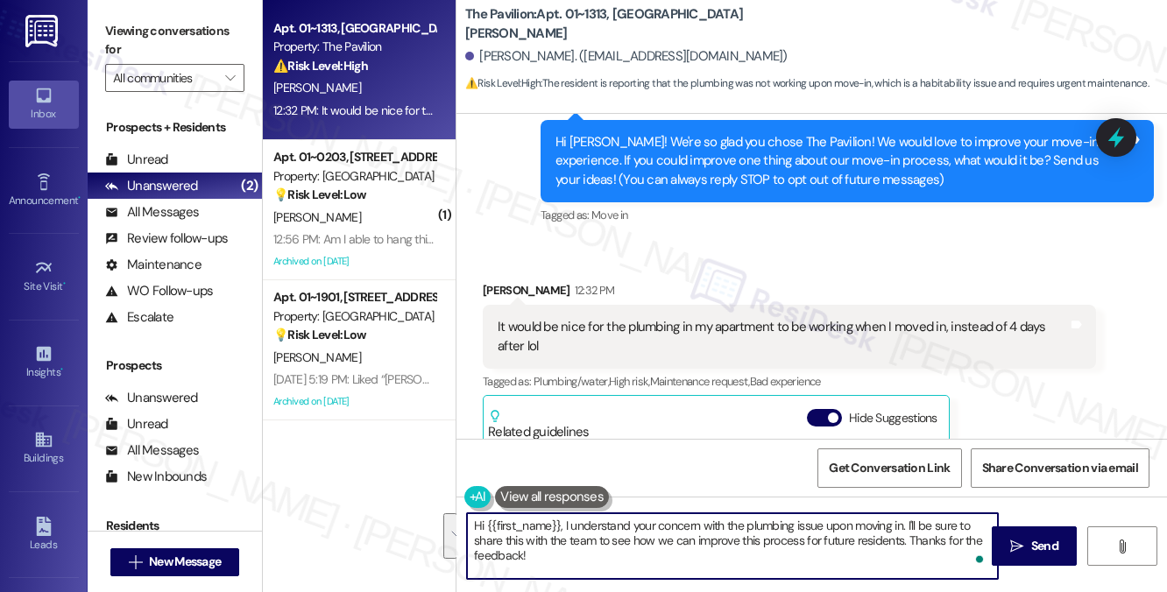
click at [783, 550] on textarea "Hi {{first_name}}, I understand your concern with the plumbing issue upon movin…" at bounding box center [732, 547] width 531 height 66
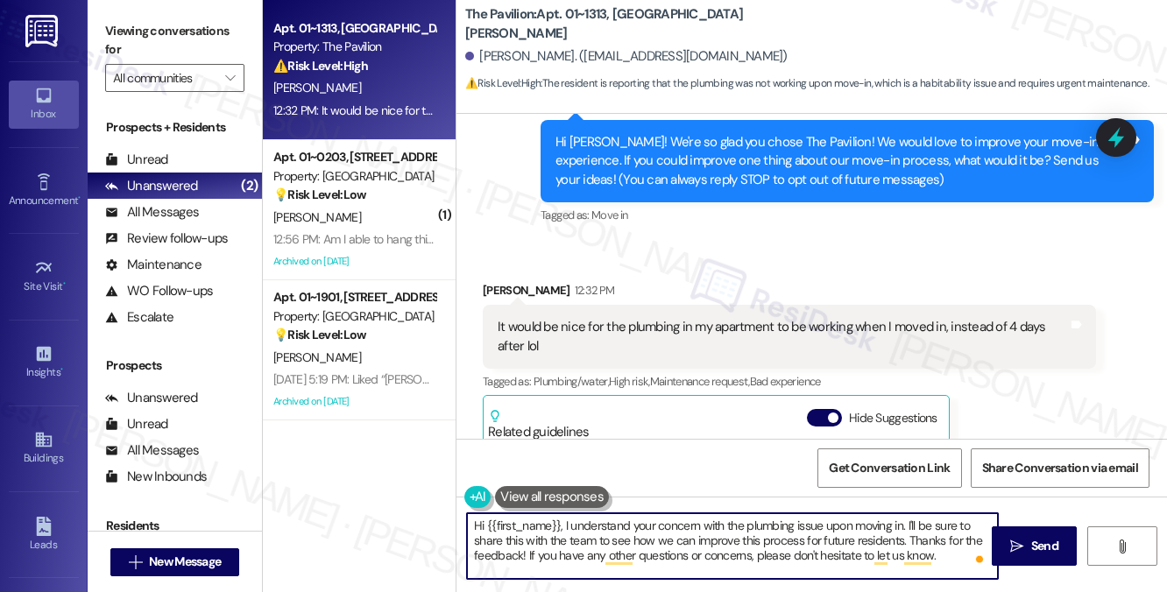
click at [749, 522] on textarea "Hi {{first_name}}, I understand your concern with the plumbing issue upon movin…" at bounding box center [732, 547] width 531 height 66
click at [677, 552] on textarea "Hi {{first_name}}, I understand your concern with the plumbing issue upon movin…" at bounding box center [732, 547] width 531 height 66
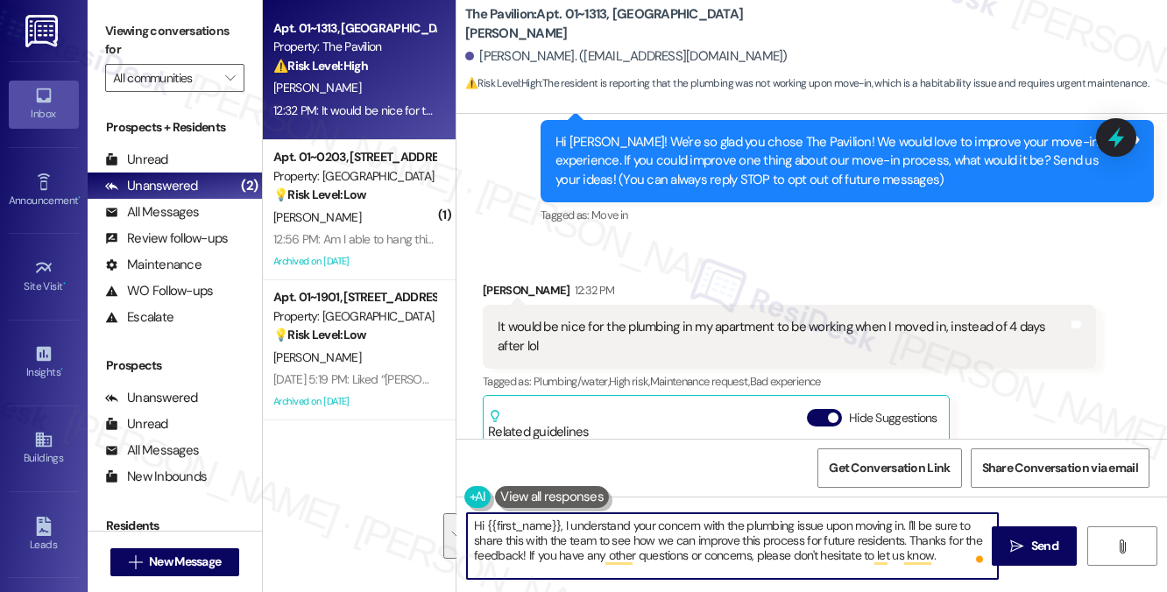
click at [677, 552] on textarea "Hi {{first_name}}, I understand your concern with the plumbing issue upon movin…" at bounding box center [732, 547] width 531 height 66
type textarea "Hi {{first_name}}, I understand your concern with the plumbing issue upon movin…"
click at [812, 357] on div "It would be nice for the plumbing in my apartment to be working when I moved in…" at bounding box center [790, 337] width 614 height 64
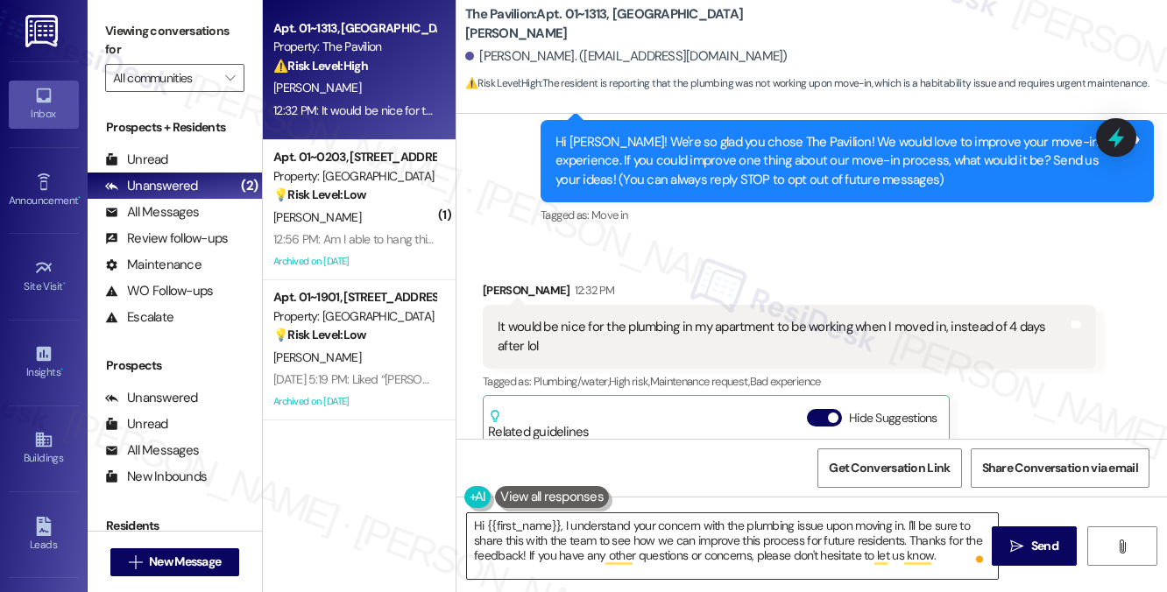
click at [621, 543] on textarea "Hi {{first_name}}, I understand your concern with the plumbing issue upon movin…" at bounding box center [732, 547] width 531 height 66
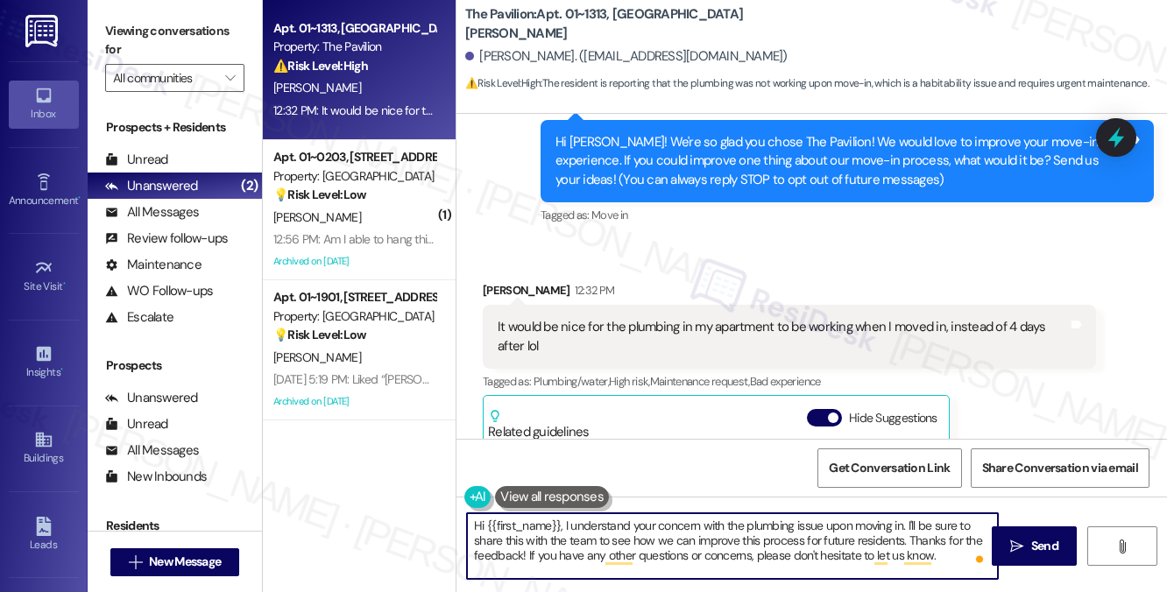
click at [621, 543] on textarea "Hi {{first_name}}, I understand your concern with the plumbing issue upon movin…" at bounding box center [732, 547] width 531 height 66
click at [536, 550] on textarea "Hi {{first_name}}, I understand your concern with the plumbing issue upon movin…" at bounding box center [732, 547] width 531 height 66
click at [653, 548] on textarea "Hi {{first_name}}, I understand your concern with the plumbing issue upon movin…" at bounding box center [732, 547] width 531 height 66
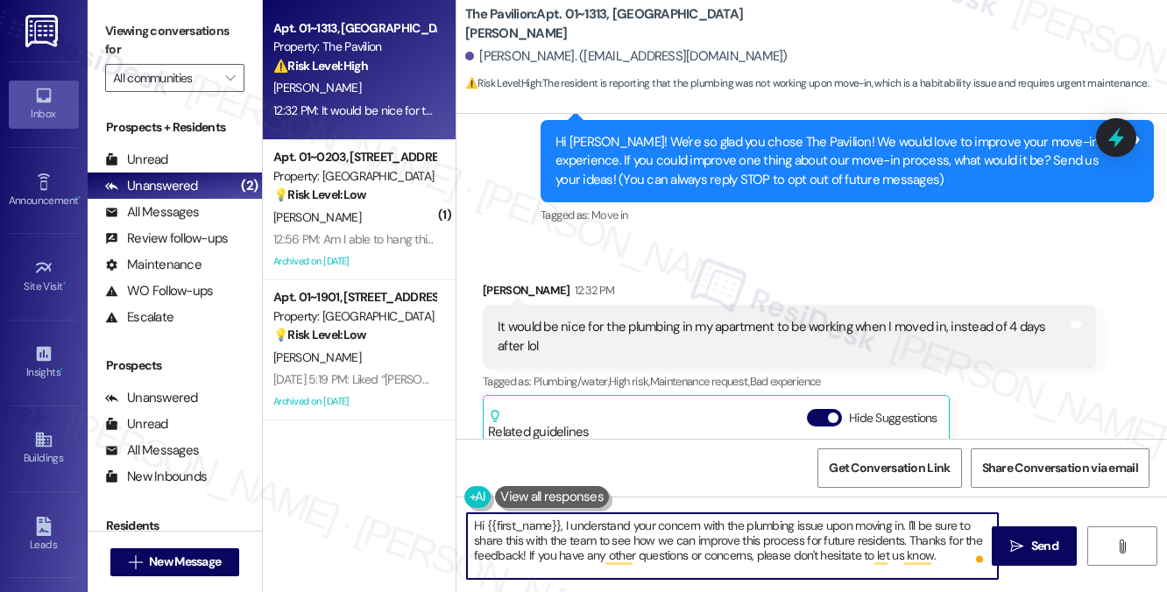
click at [653, 548] on textarea "Hi {{first_name}}, I understand your concern with the plumbing issue upon movin…" at bounding box center [732, 547] width 531 height 66
click at [937, 550] on textarea "Hi {{first_name}}, I understand your concern with the plumbing issue upon movin…" at bounding box center [732, 547] width 531 height 66
click at [1026, 537] on span " Send" at bounding box center [1034, 546] width 55 height 18
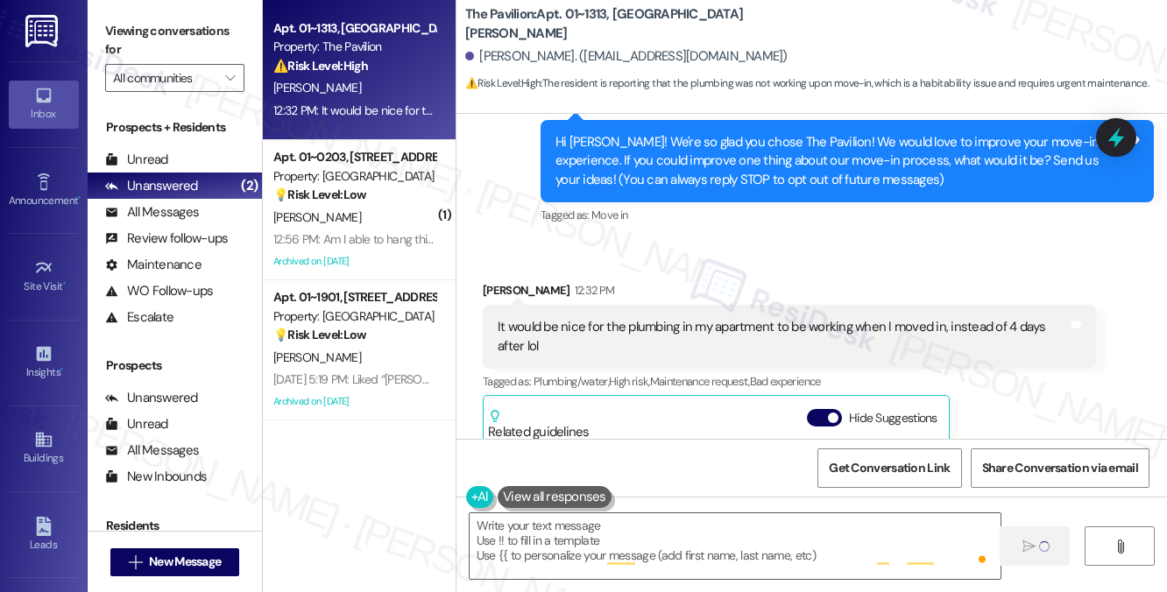
type textarea "Fetching suggested responses. Please feel free to read through the conversation…"
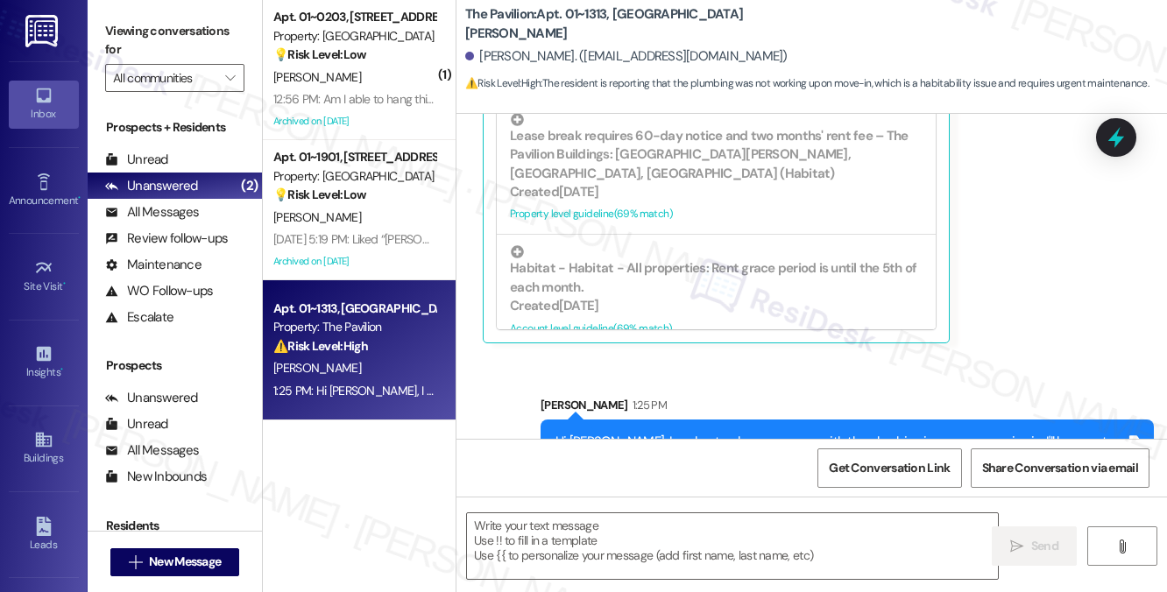
scroll to position [592, 0]
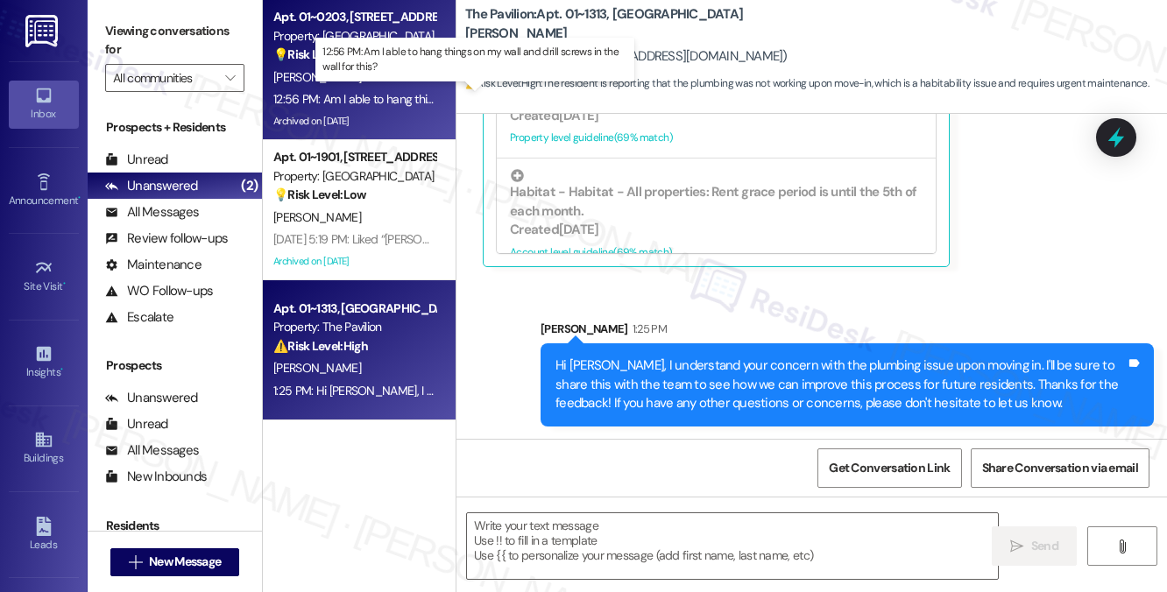
click at [368, 97] on div "12:56 PM: Am I able to hang things on my wall and drill screws in the wall for …" at bounding box center [477, 99] width 408 height 16
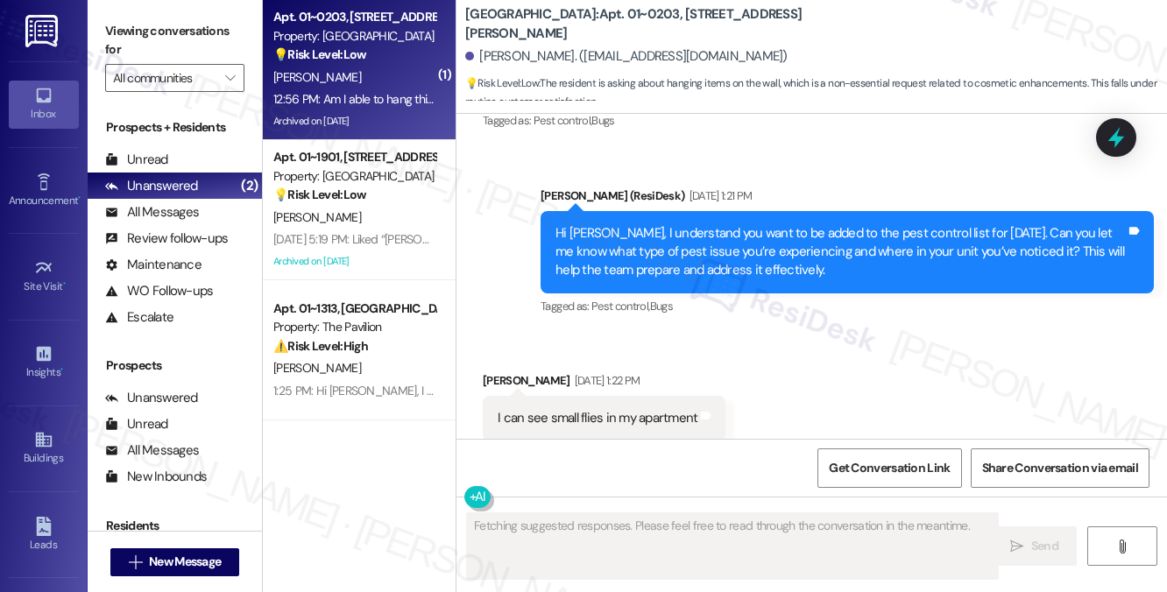
scroll to position [27103, 0]
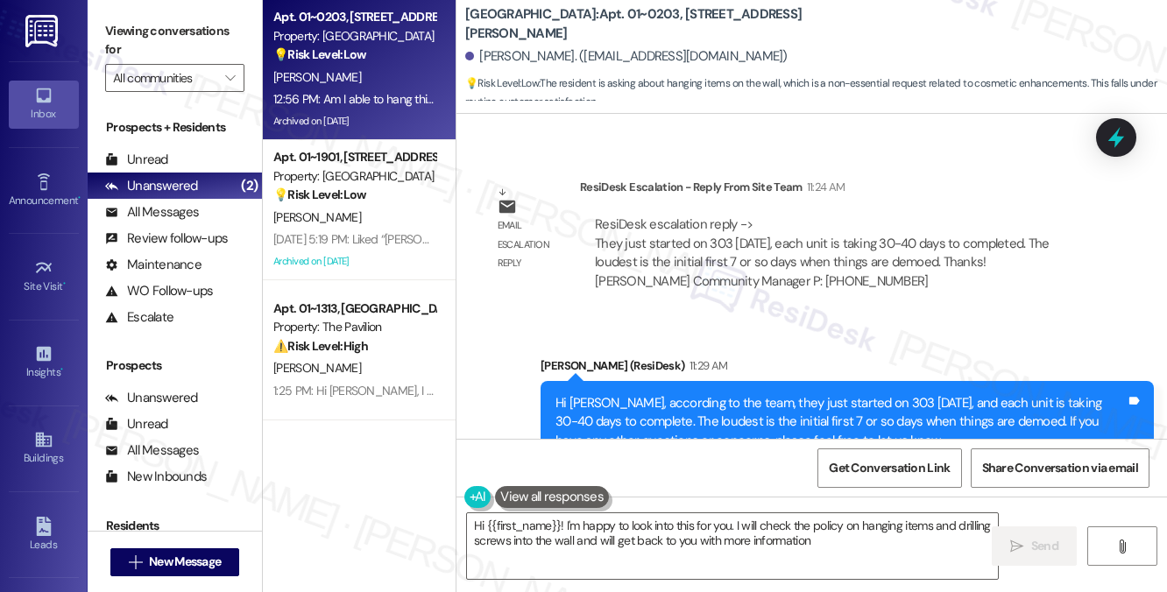
type textarea "Hi {{first_name}}! I'm happy to look into this for you. I will check the policy…"
drag, startPoint x: 460, startPoint y: 17, endPoint x: 525, endPoint y: 29, distance: 66.0
click at [525, 29] on div "[GEOGRAPHIC_DATA]: Apt. 01~0203, [GEOGRAPHIC_DATA][PERSON_NAME][PERSON_NAME]. (…" at bounding box center [812, 52] width 711 height 96
copy b "Columbus"
click at [195, 24] on label "Viewing conversations for" at bounding box center [174, 41] width 139 height 46
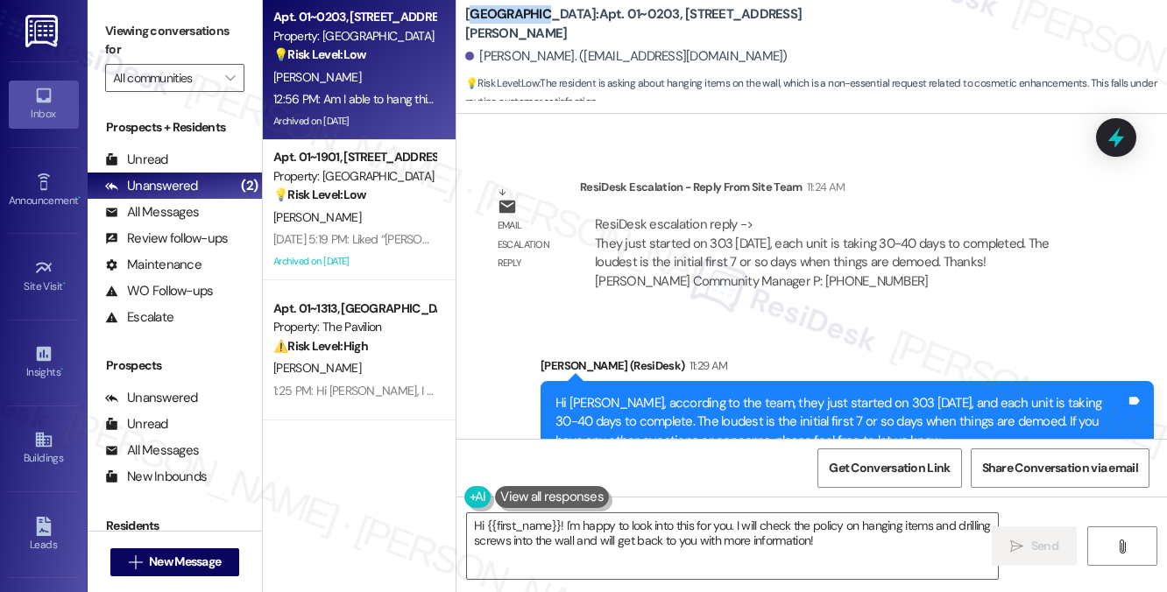
drag, startPoint x: 476, startPoint y: 24, endPoint x: 539, endPoint y: 24, distance: 63.1
click at [539, 24] on b "[GEOGRAPHIC_DATA]: Apt. 01~0203, [STREET_ADDRESS][PERSON_NAME]" at bounding box center [640, 24] width 351 height 38
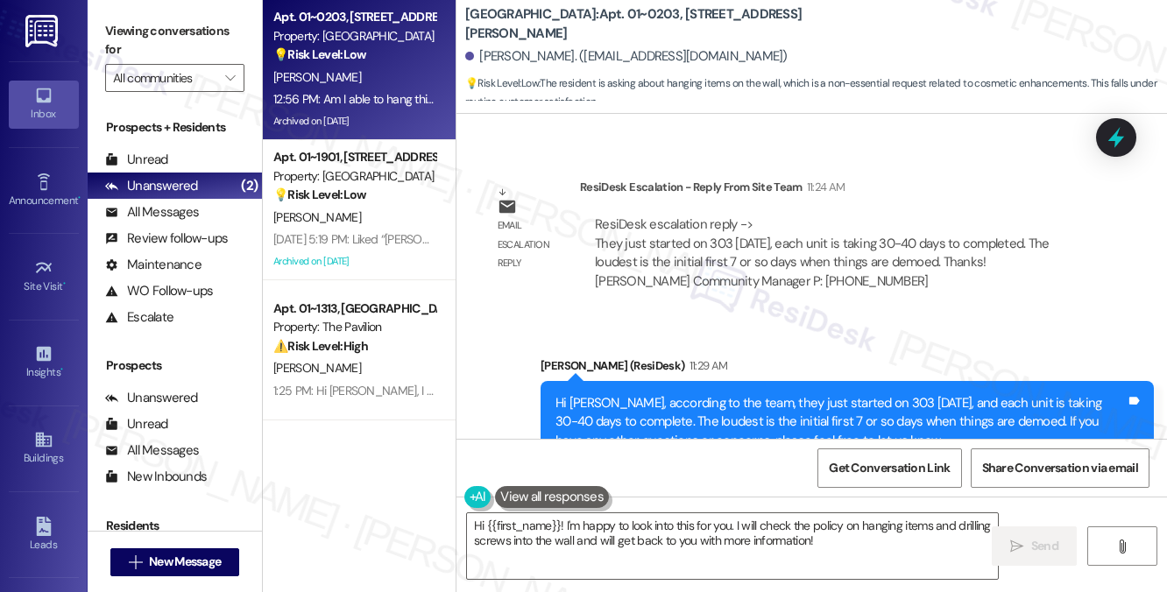
click at [554, 46] on div "[PERSON_NAME]. ([EMAIL_ADDRESS][DOMAIN_NAME])" at bounding box center [816, 56] width 702 height 35
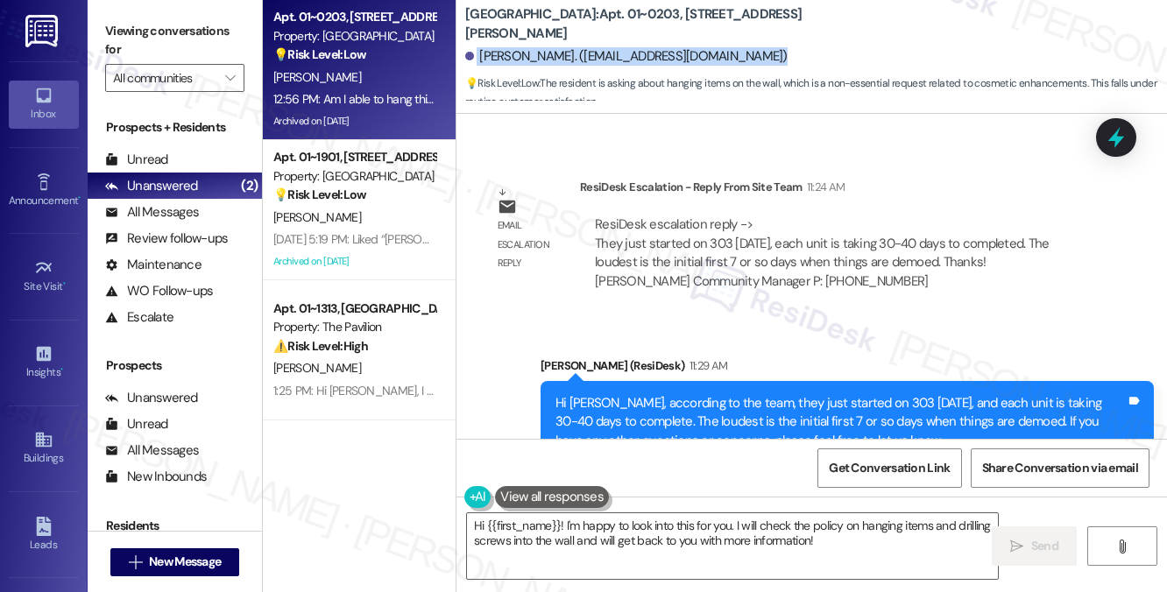
click at [554, 46] on div "[PERSON_NAME]. ([EMAIL_ADDRESS][DOMAIN_NAME])" at bounding box center [816, 56] width 702 height 35
click at [513, 61] on div "[PERSON_NAME]. ([EMAIL_ADDRESS][DOMAIN_NAME])" at bounding box center [626, 56] width 323 height 18
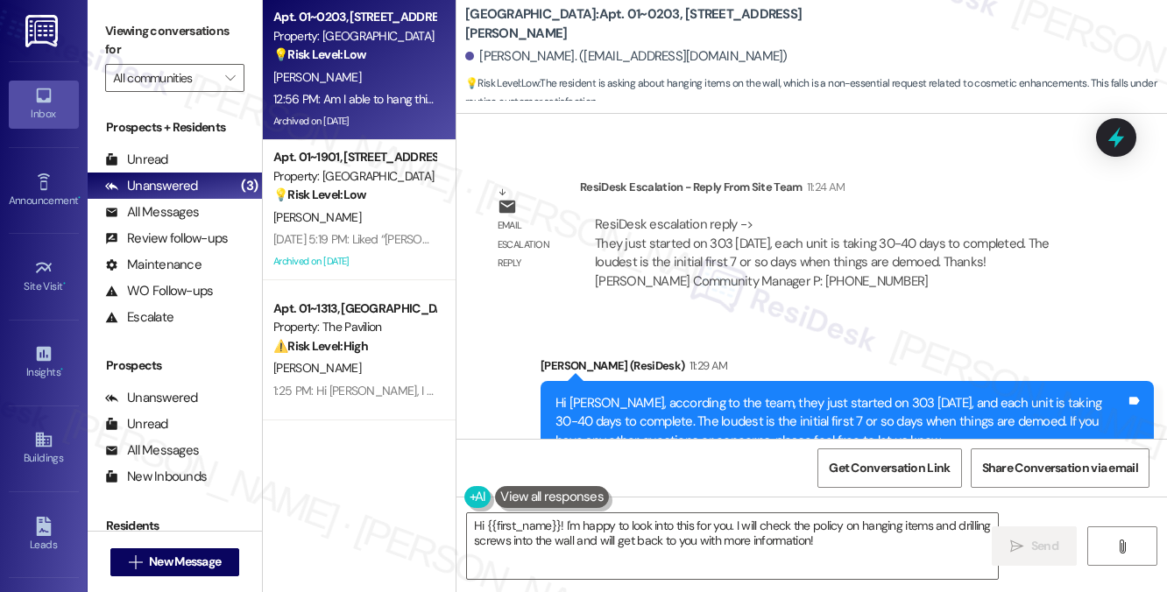
click at [493, 29] on b "[GEOGRAPHIC_DATA]: Apt. 01~0203, [STREET_ADDRESS][PERSON_NAME]" at bounding box center [640, 24] width 351 height 38
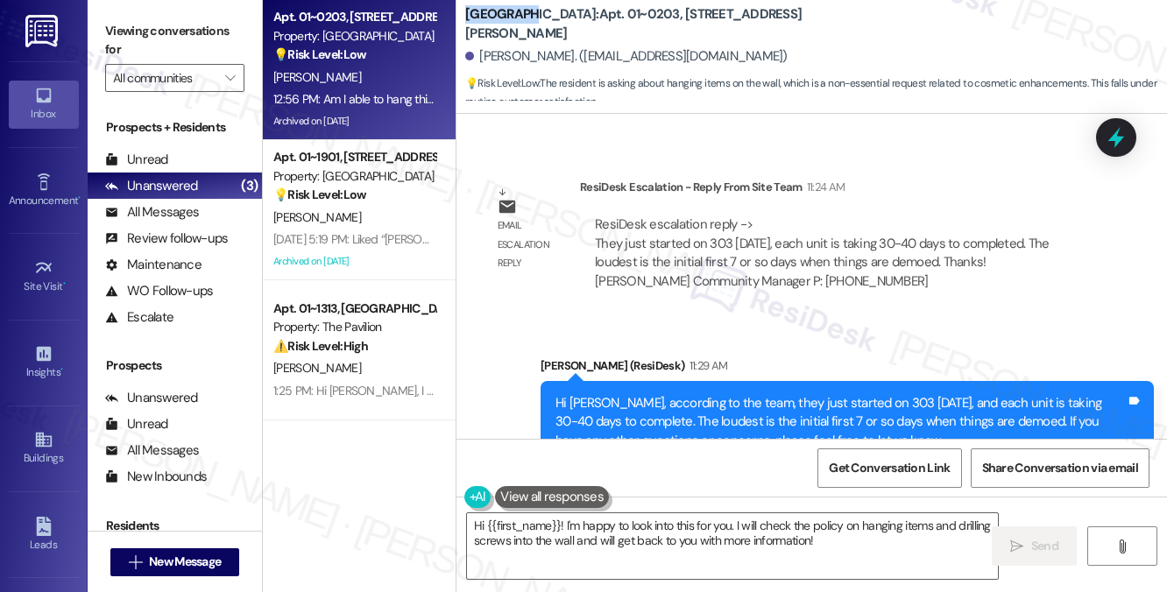
click at [493, 29] on b "[GEOGRAPHIC_DATA]: Apt. 01~0203, [STREET_ADDRESS][PERSON_NAME]" at bounding box center [640, 24] width 351 height 38
copy b "Columbus"
click at [162, 27] on label "Viewing conversations for" at bounding box center [174, 41] width 139 height 46
click at [157, 28] on label "Viewing conversations for" at bounding box center [174, 41] width 139 height 46
